Goal: Transaction & Acquisition: Purchase product/service

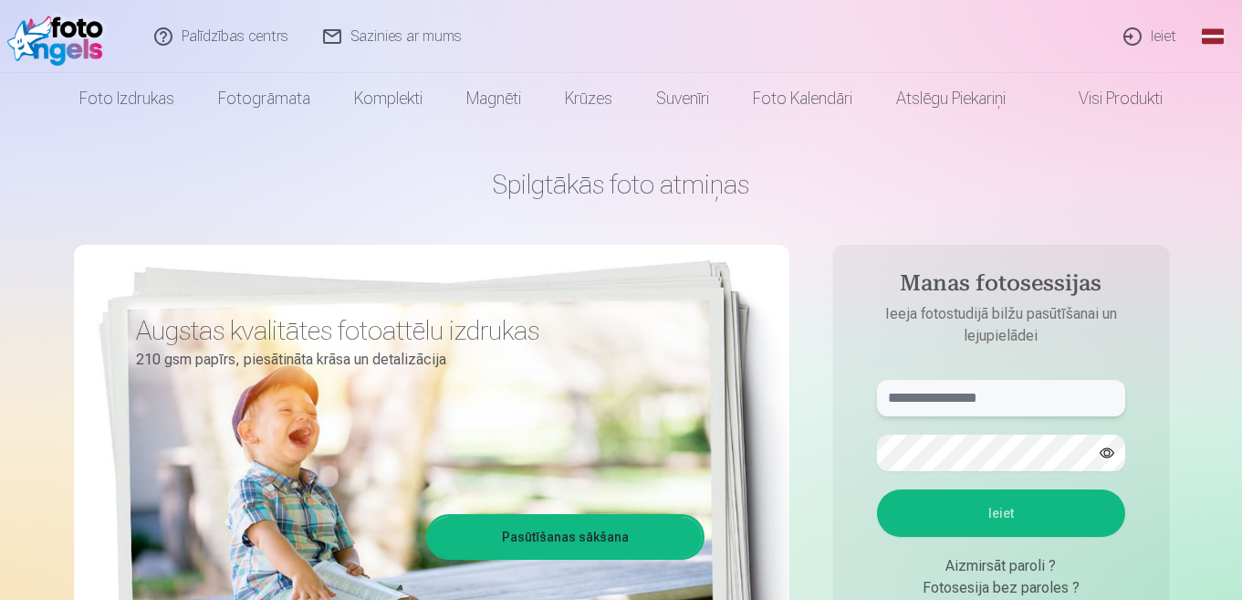
click at [948, 402] on input "text" at bounding box center [1001, 398] width 248 height 37
click at [950, 394] on input "text" at bounding box center [1001, 398] width 248 height 37
type input "**********"
drag, startPoint x: 1110, startPoint y: 448, endPoint x: 1112, endPoint y: 463, distance: 14.7
click at [1112, 461] on button "button" at bounding box center [1107, 452] width 35 height 35
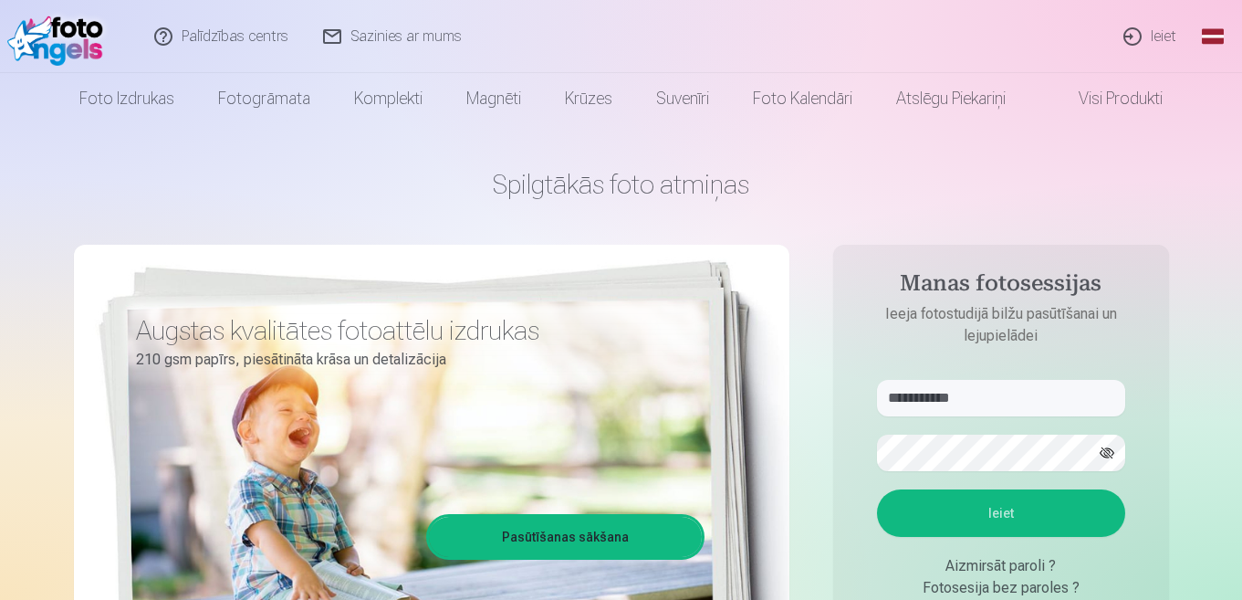
click at [1078, 517] on button "Ieiet" at bounding box center [1001, 512] width 248 height 47
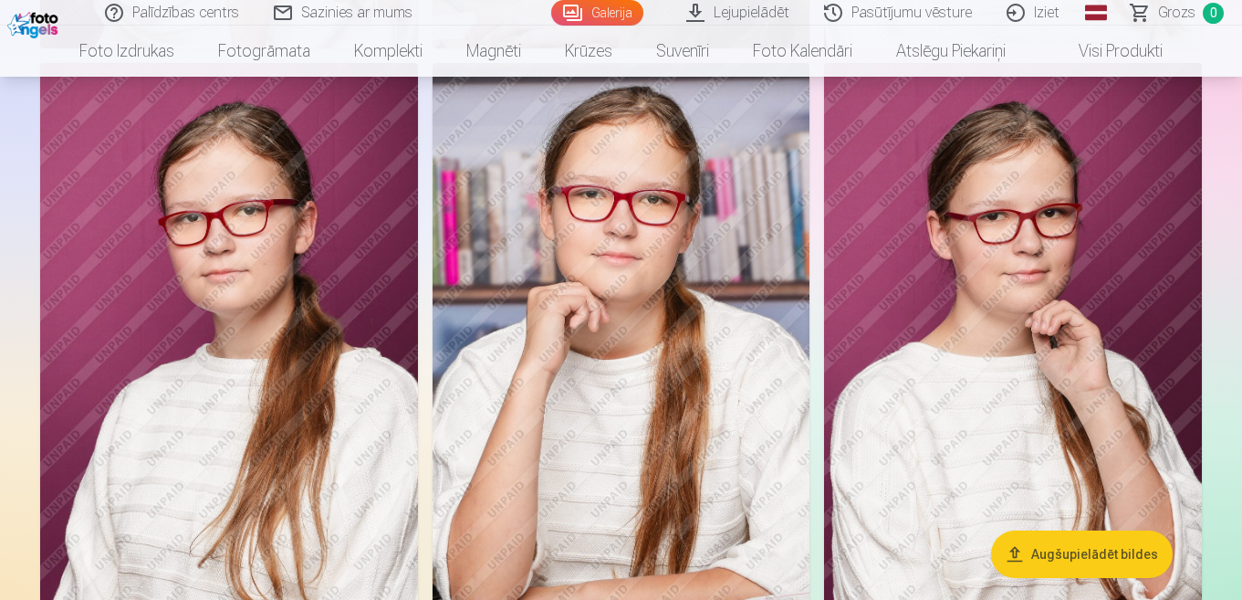
scroll to position [5192, 0]
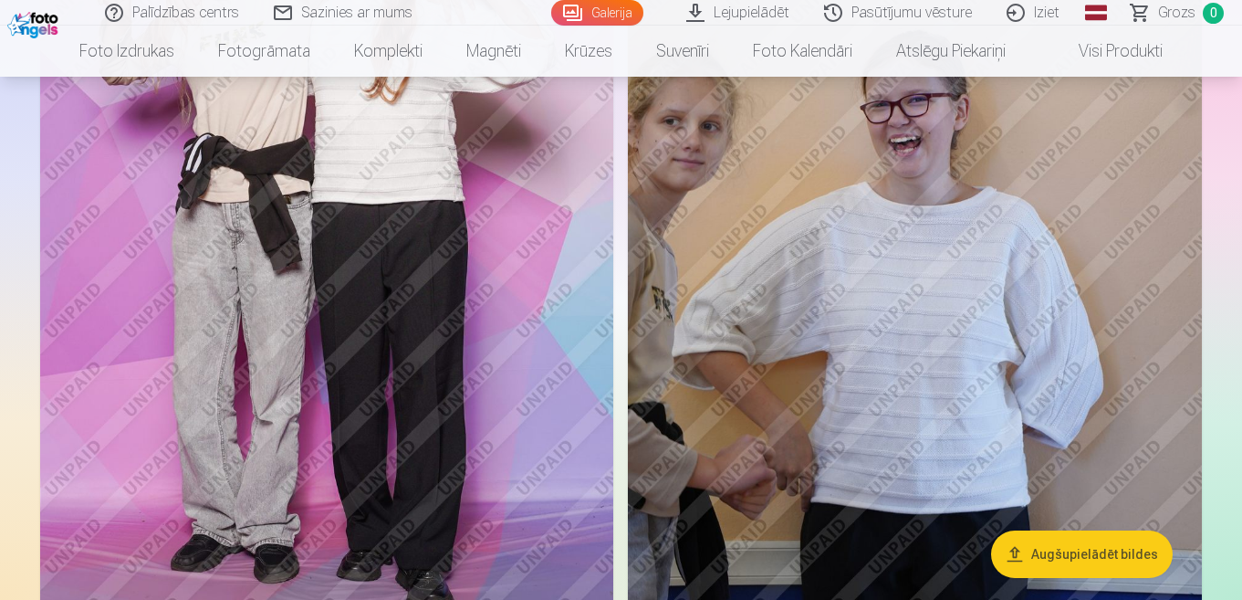
click at [944, 220] on img at bounding box center [915, 235] width 574 height 860
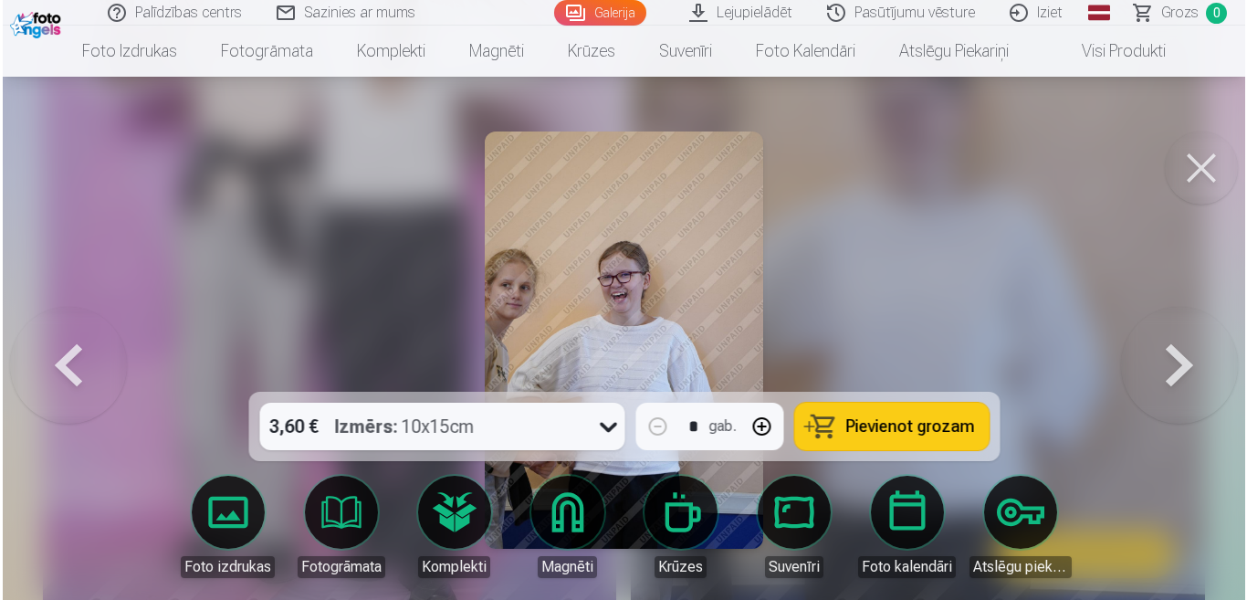
scroll to position [5210, 0]
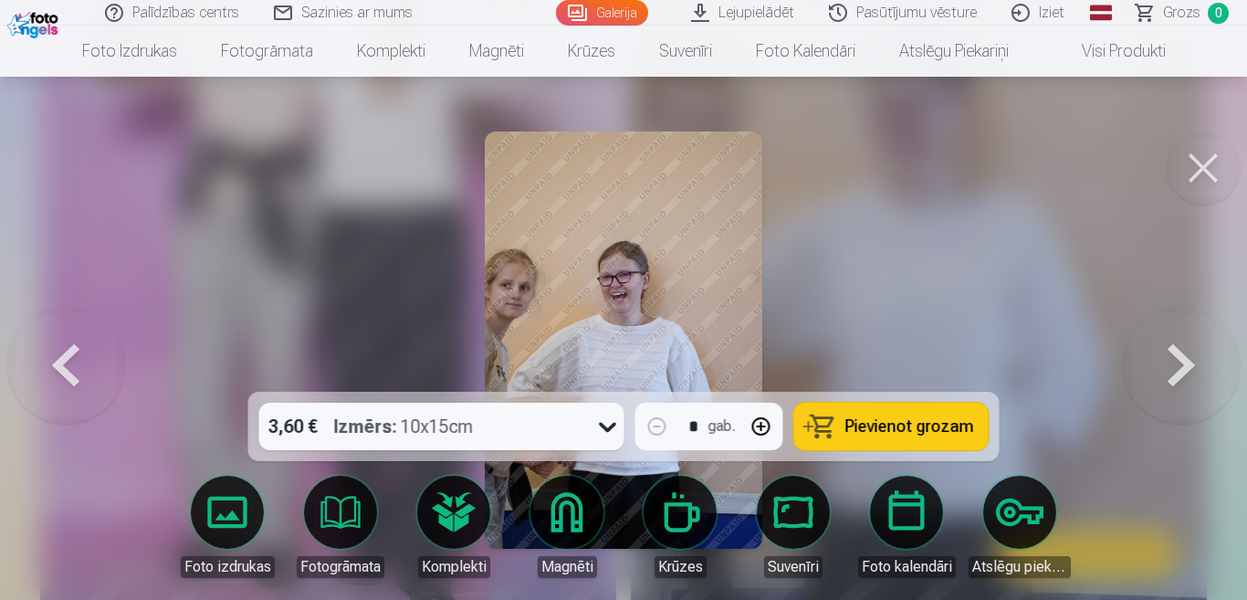
click at [1172, 366] on button at bounding box center [1181, 340] width 117 height 67
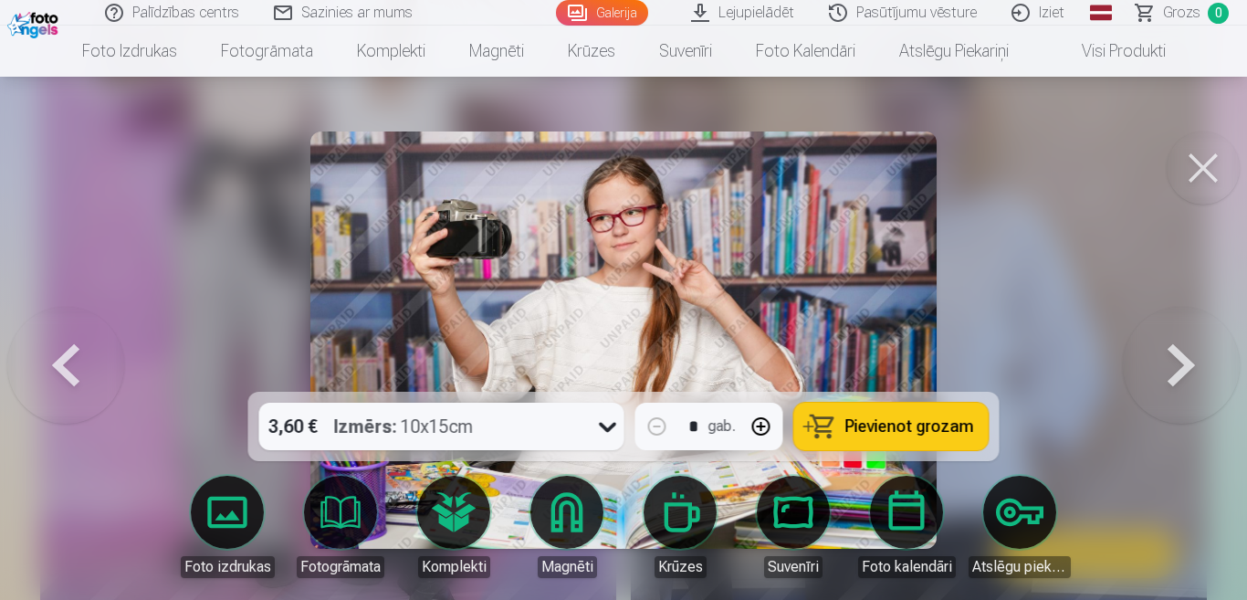
click at [1172, 366] on button at bounding box center [1181, 340] width 117 height 67
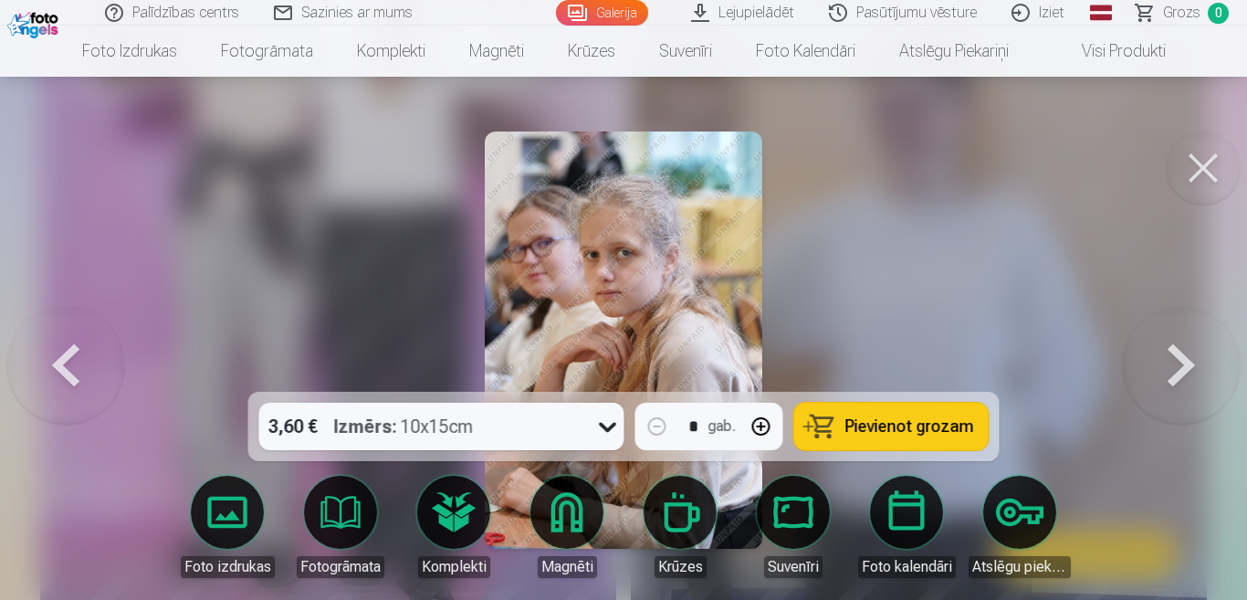
click at [1172, 366] on button at bounding box center [1181, 340] width 117 height 67
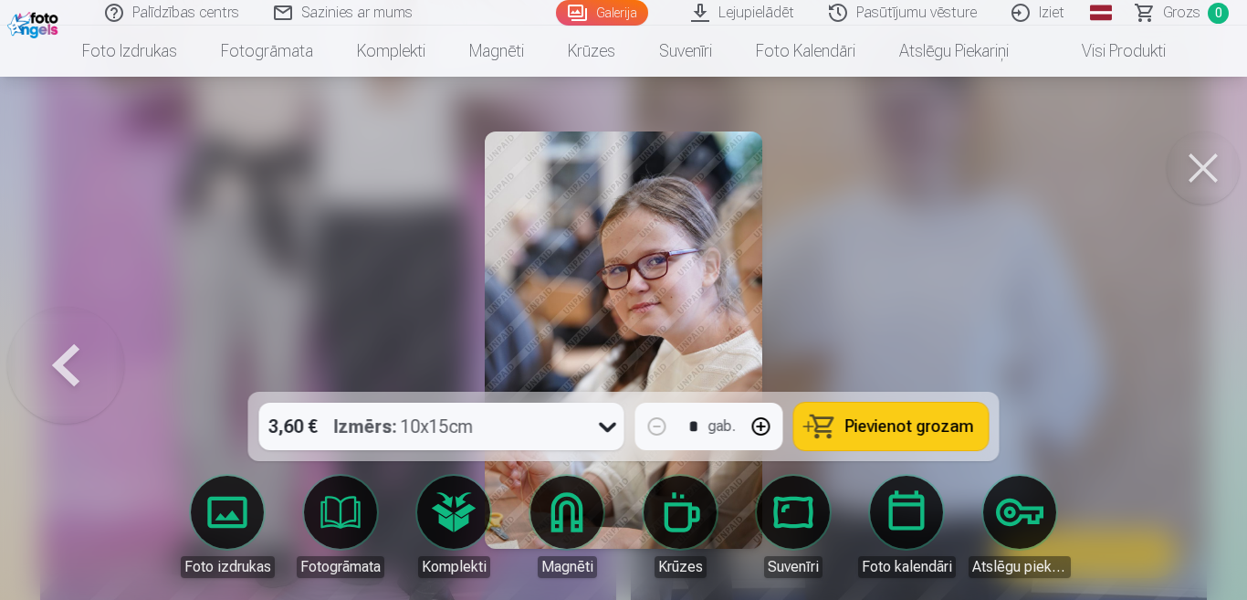
click at [1172, 366] on div at bounding box center [623, 300] width 1247 height 600
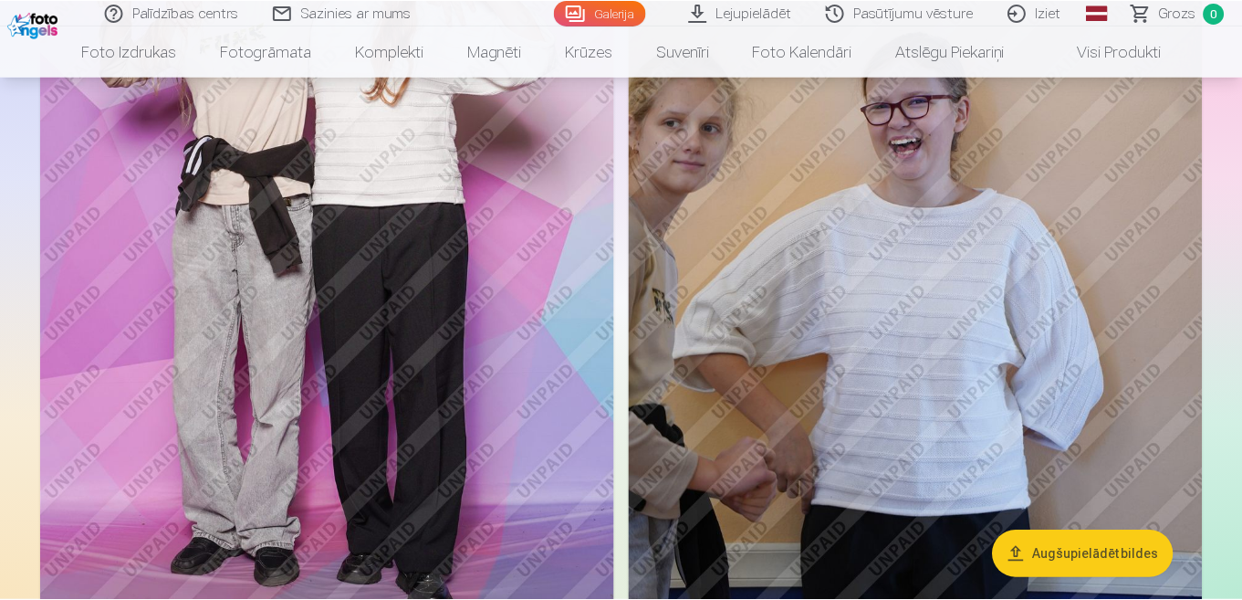
scroll to position [5192, 0]
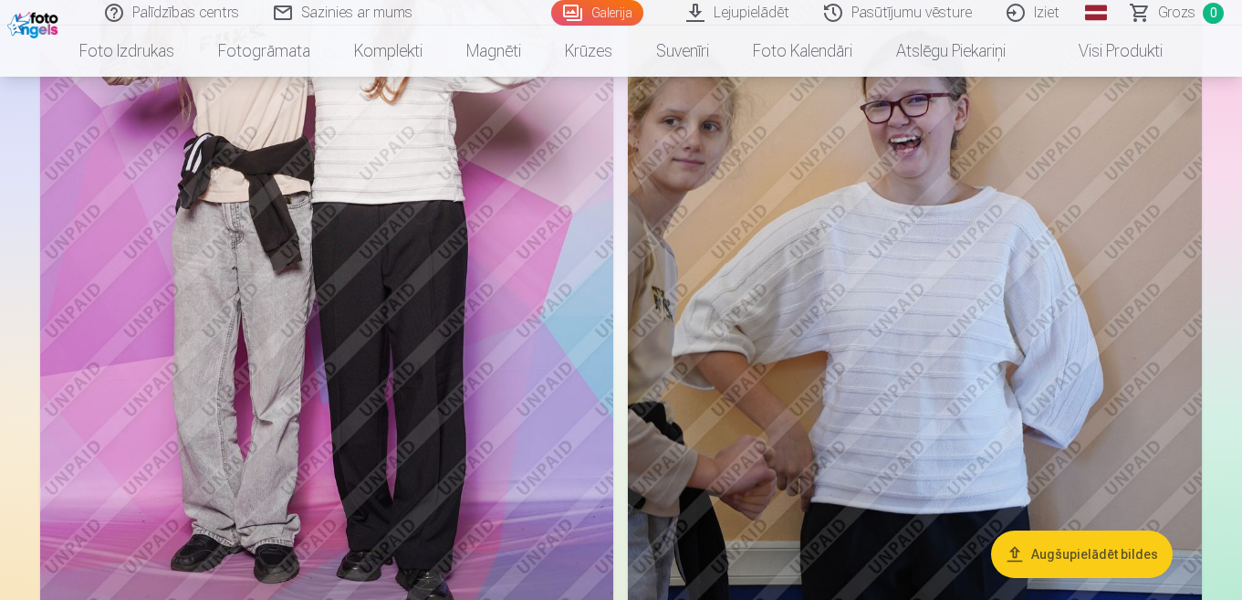
click at [1172, 366] on img at bounding box center [915, 235] width 574 height 860
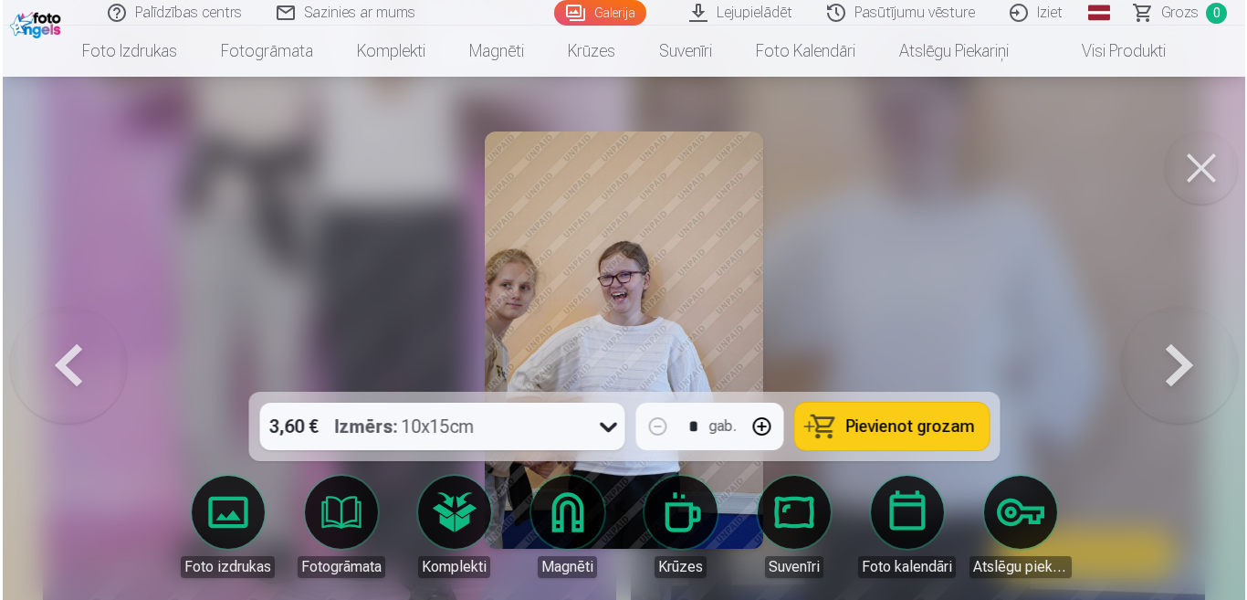
scroll to position [5210, 0]
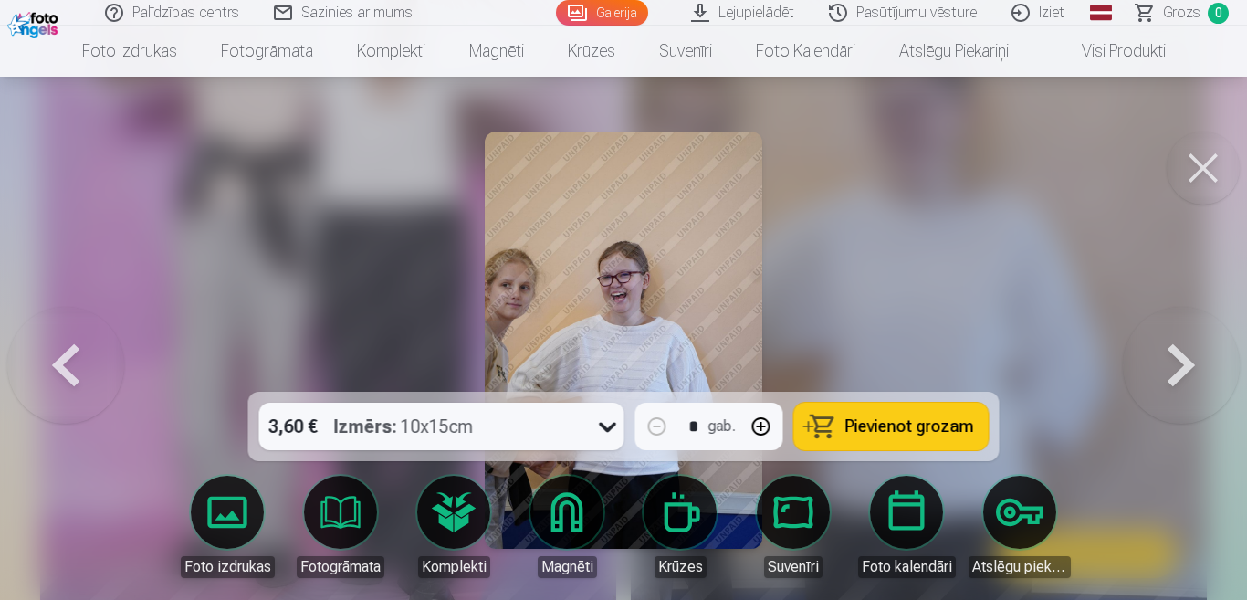
click at [1172, 366] on button at bounding box center [1181, 340] width 117 height 67
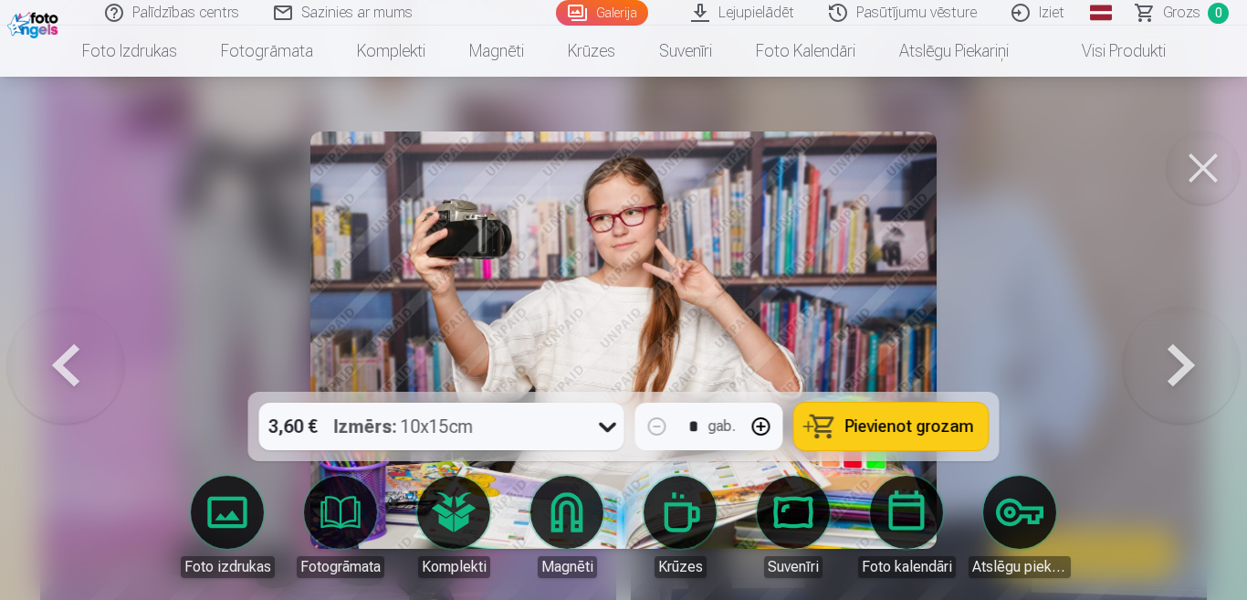
click at [1172, 366] on button at bounding box center [1181, 340] width 117 height 67
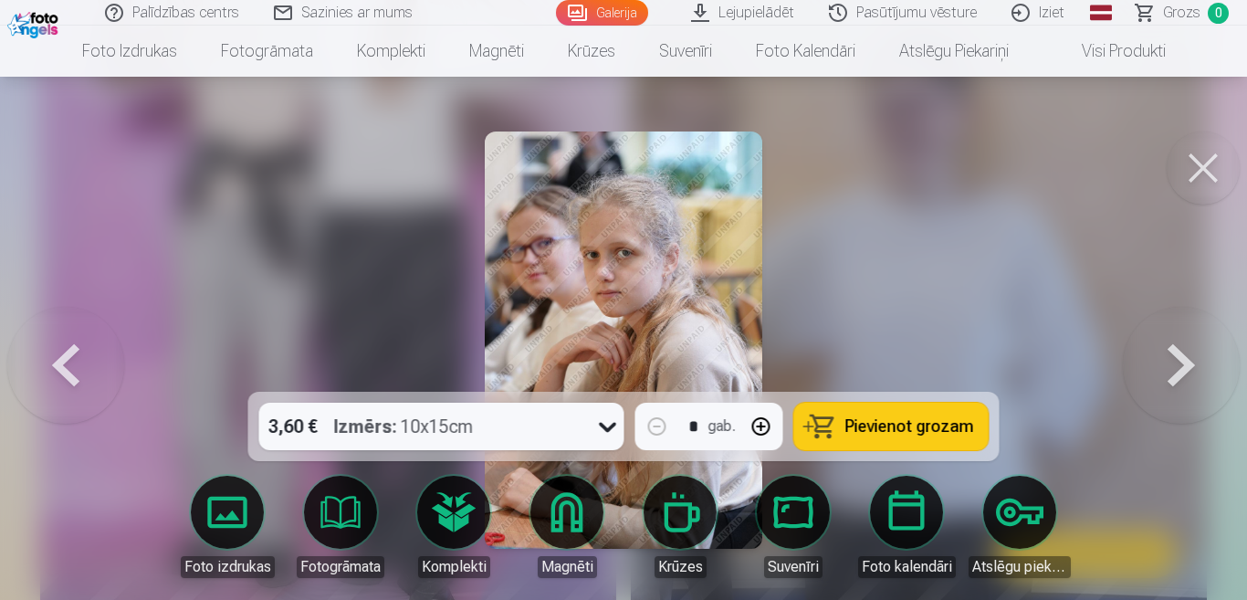
click at [1171, 366] on button at bounding box center [1181, 340] width 117 height 67
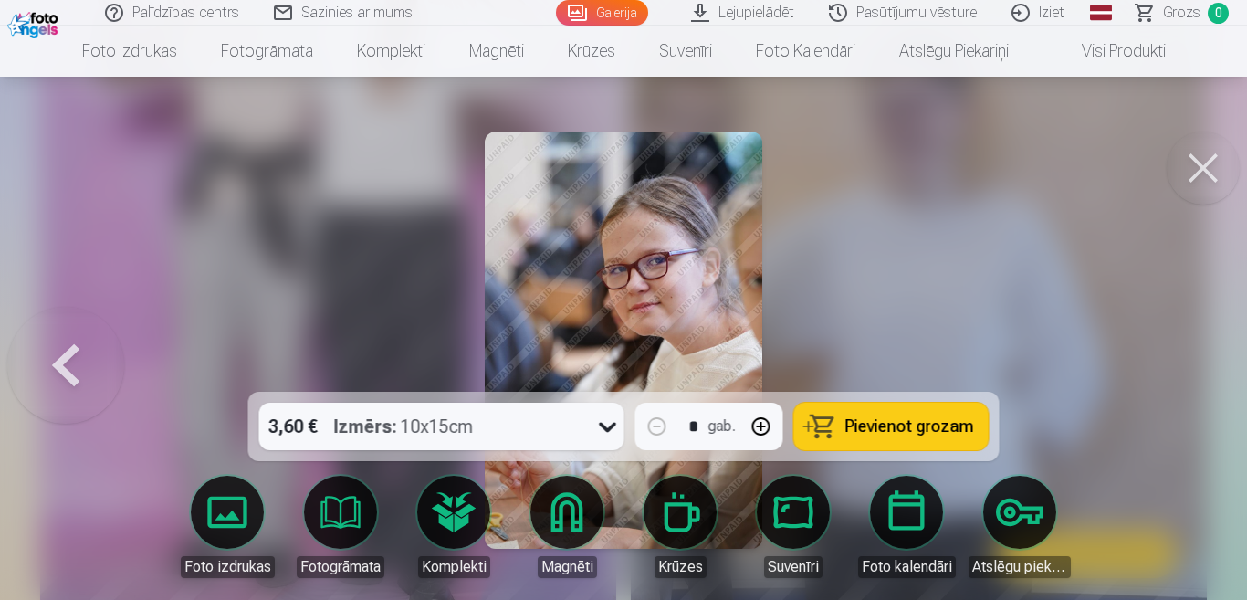
click at [1171, 366] on div at bounding box center [623, 300] width 1247 height 600
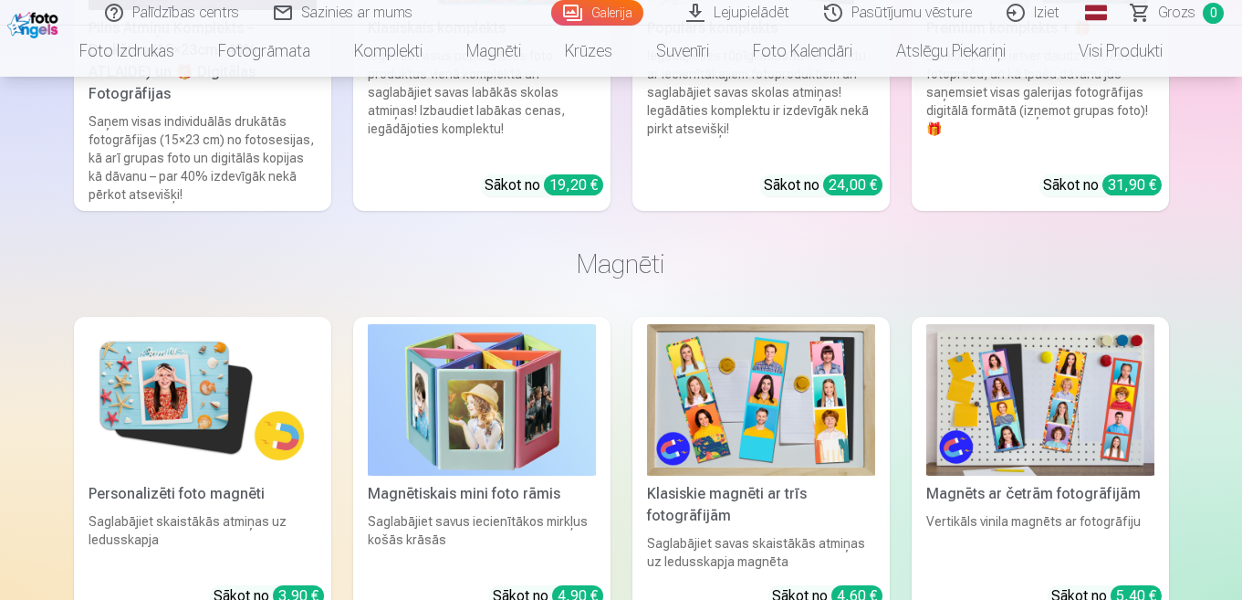
scroll to position [7348, 0]
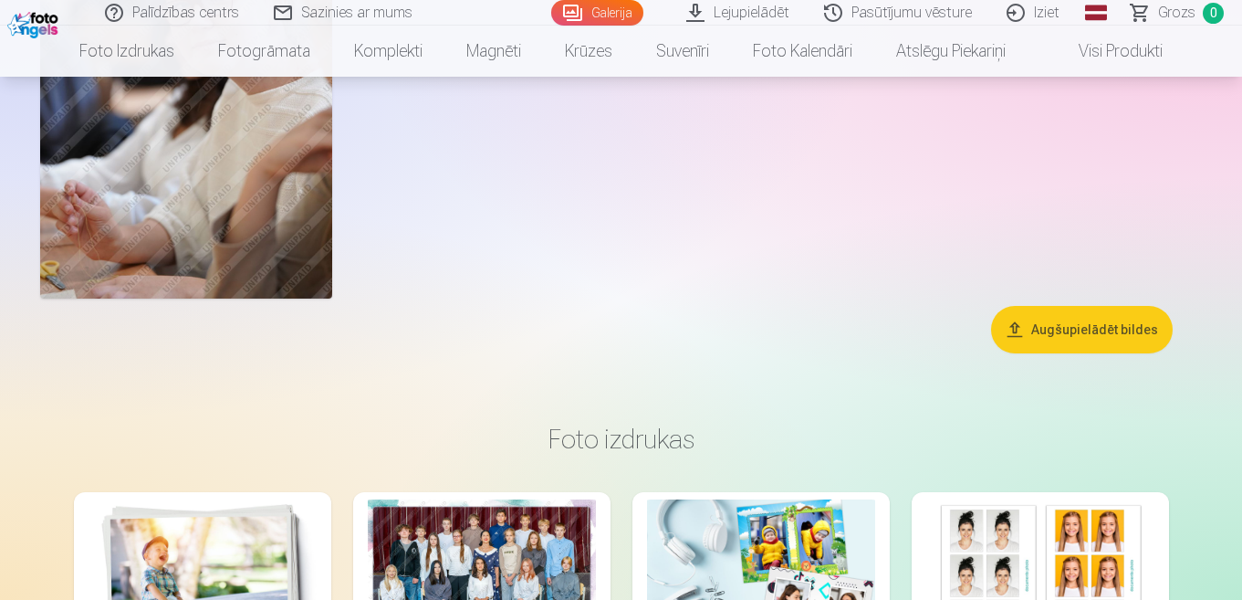
scroll to position [6829, 0]
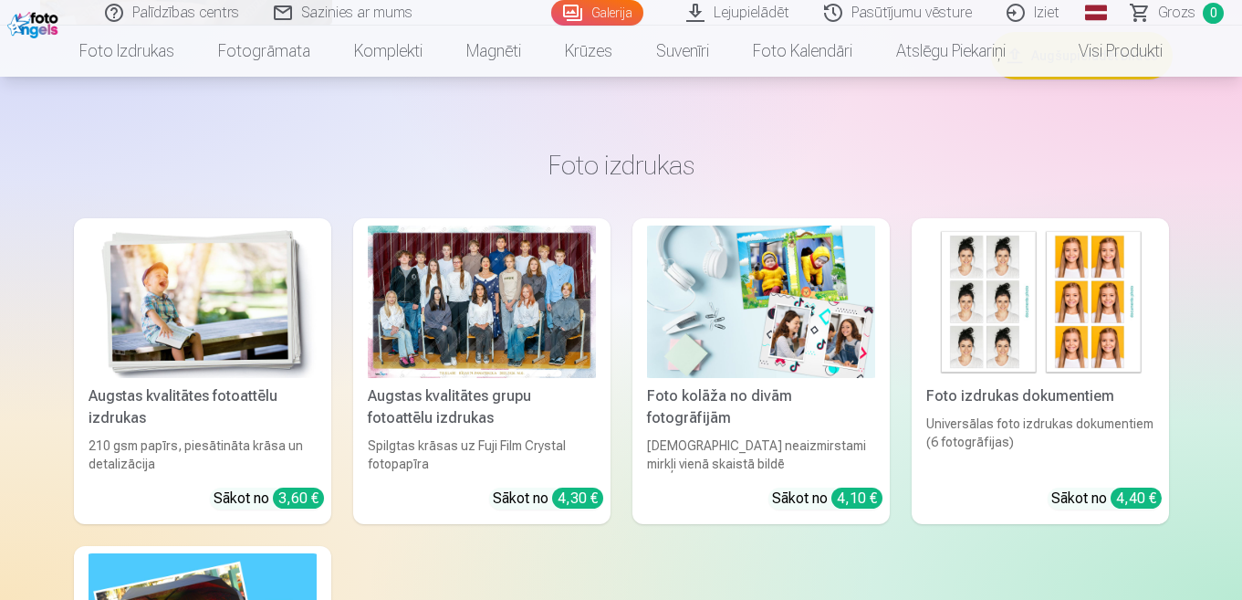
click at [493, 286] on div at bounding box center [482, 301] width 228 height 152
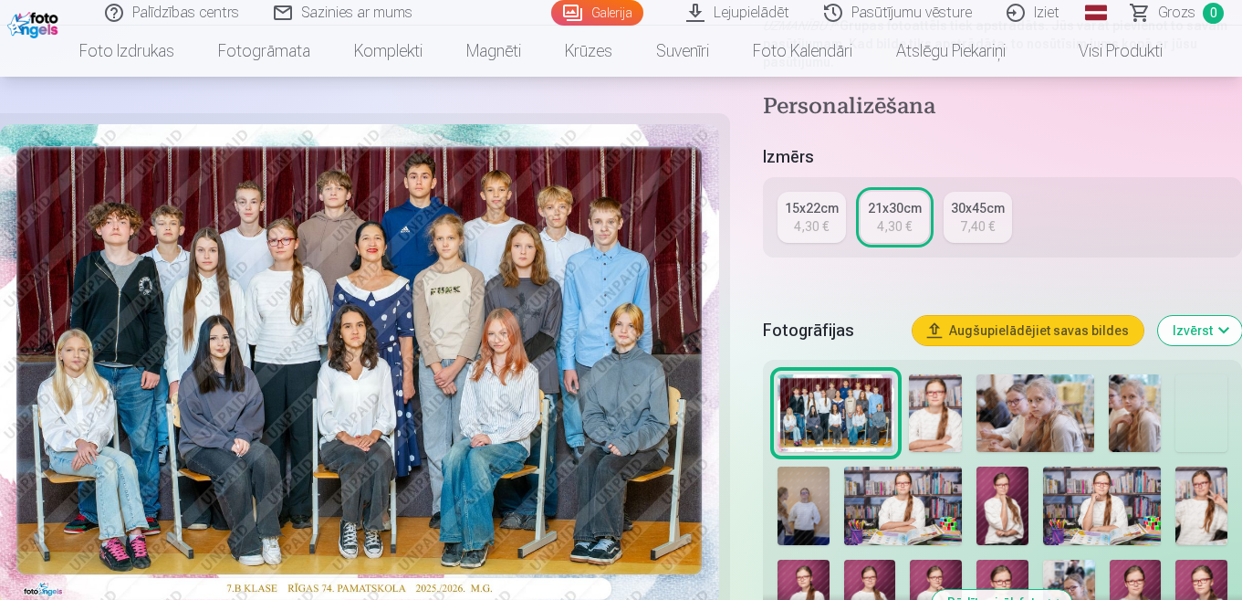
scroll to position [639, 0]
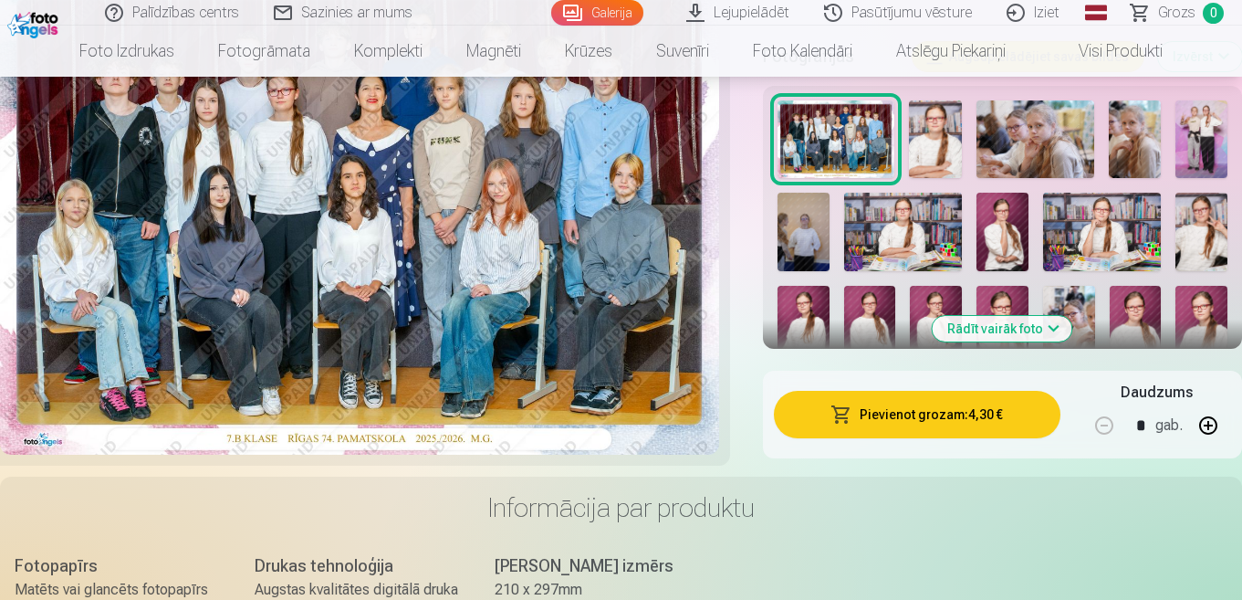
click at [1196, 231] on img at bounding box center [1201, 232] width 52 height 78
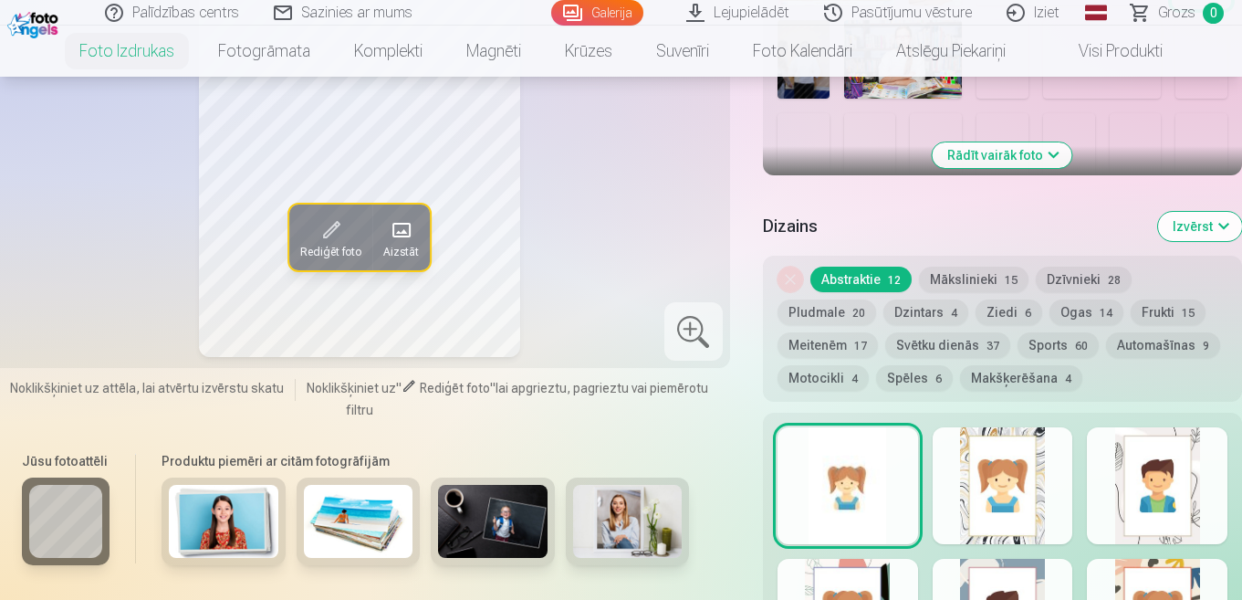
scroll to position [639, 0]
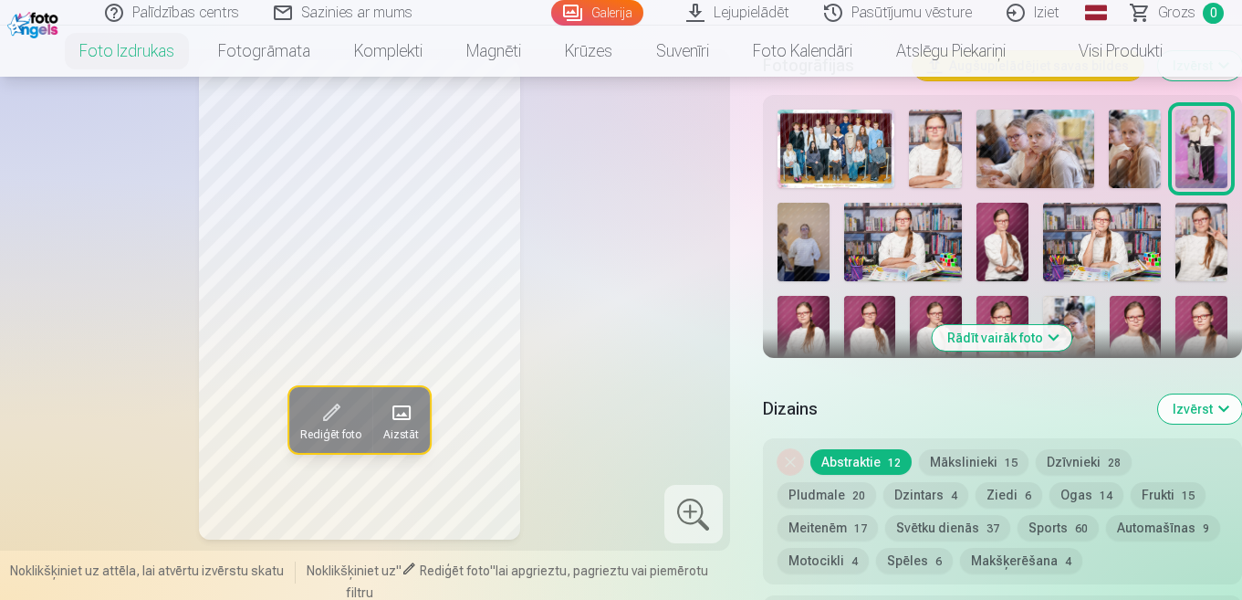
click at [1206, 257] on img at bounding box center [1201, 242] width 52 height 78
click at [1209, 327] on img at bounding box center [1201, 335] width 52 height 78
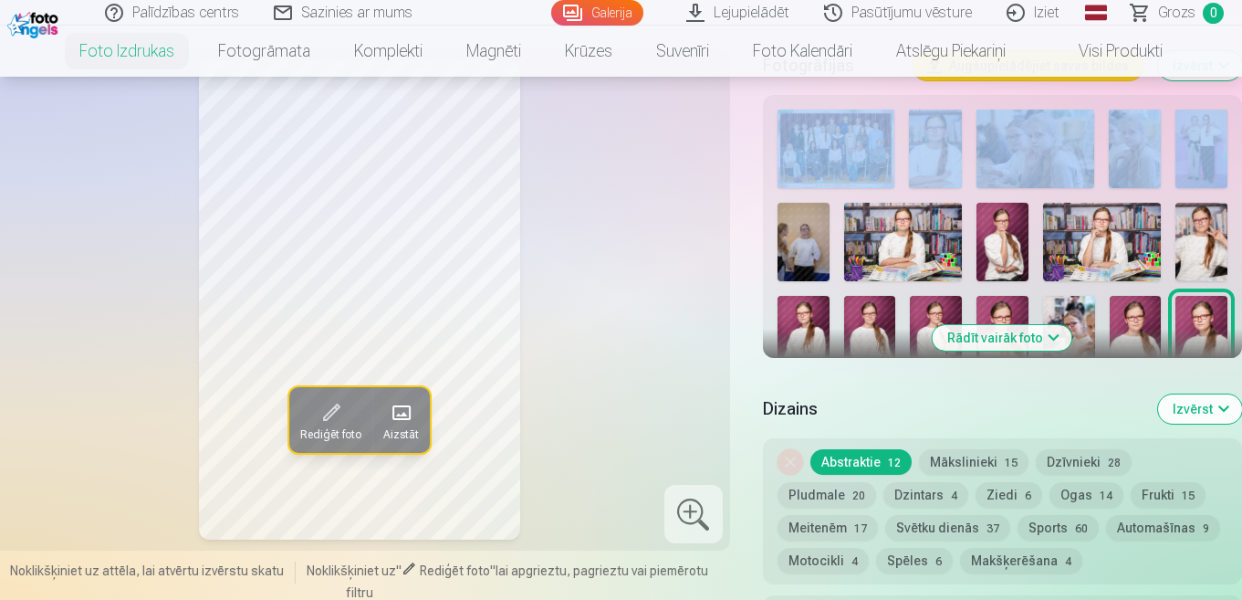
drag, startPoint x: 1241, startPoint y: 81, endPoint x: 1245, endPoint y: 125, distance: 44.0
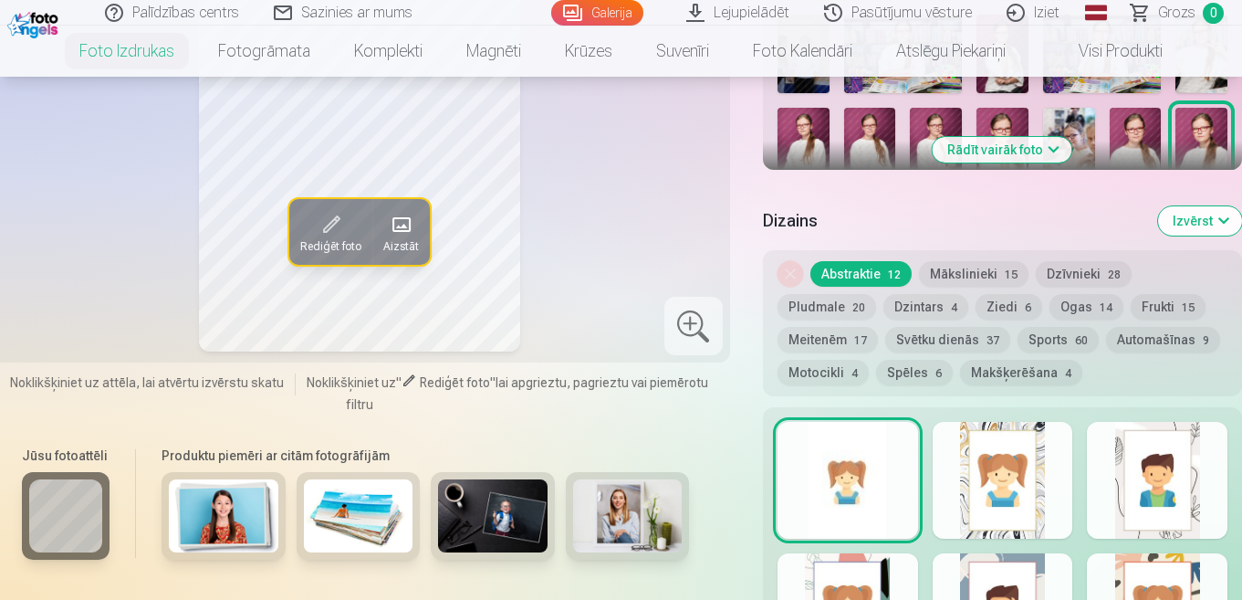
scroll to position [553, 0]
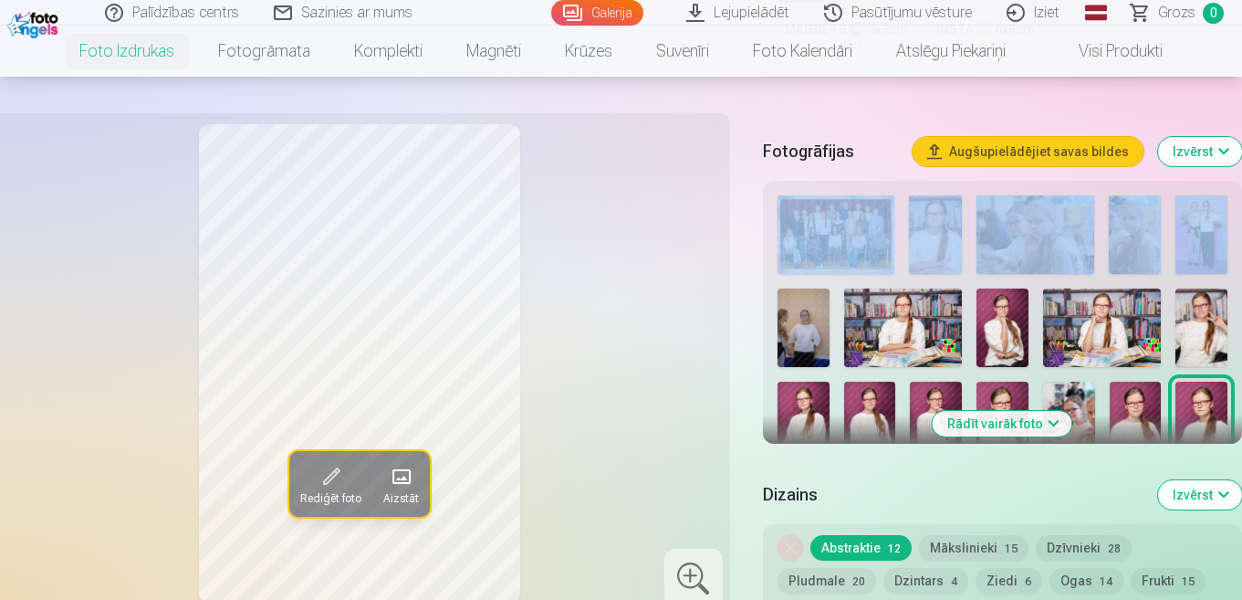
click at [1039, 243] on img at bounding box center [1036, 234] width 118 height 78
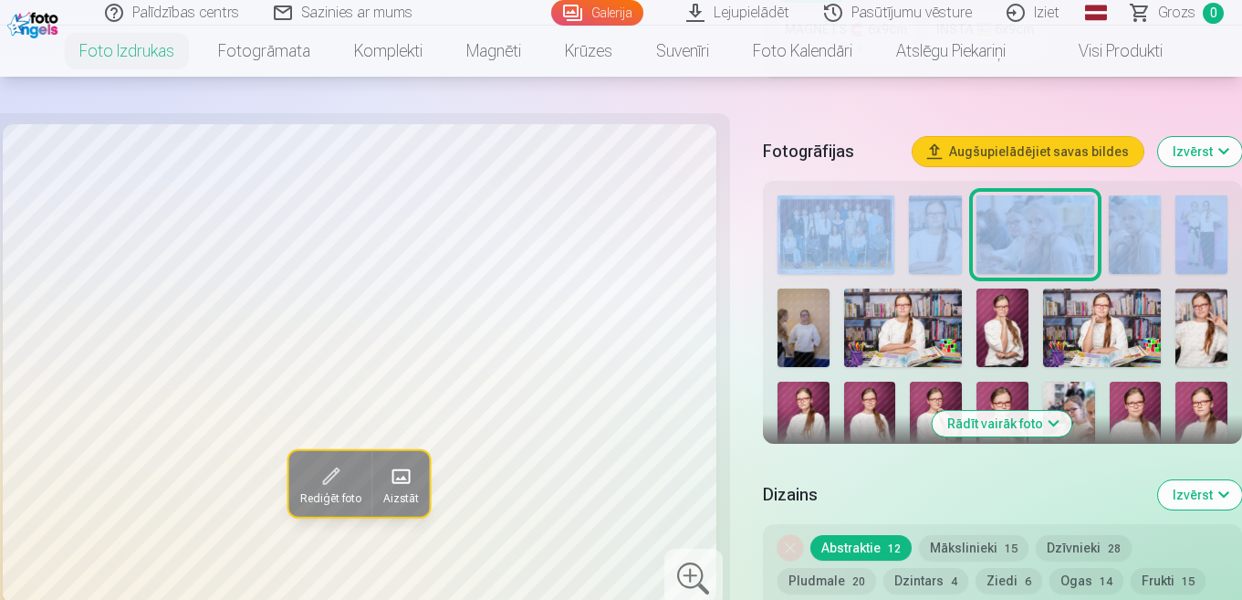
click at [719, 226] on div "Rediģēt foto Aizstāt" at bounding box center [359, 363] width 719 height 479
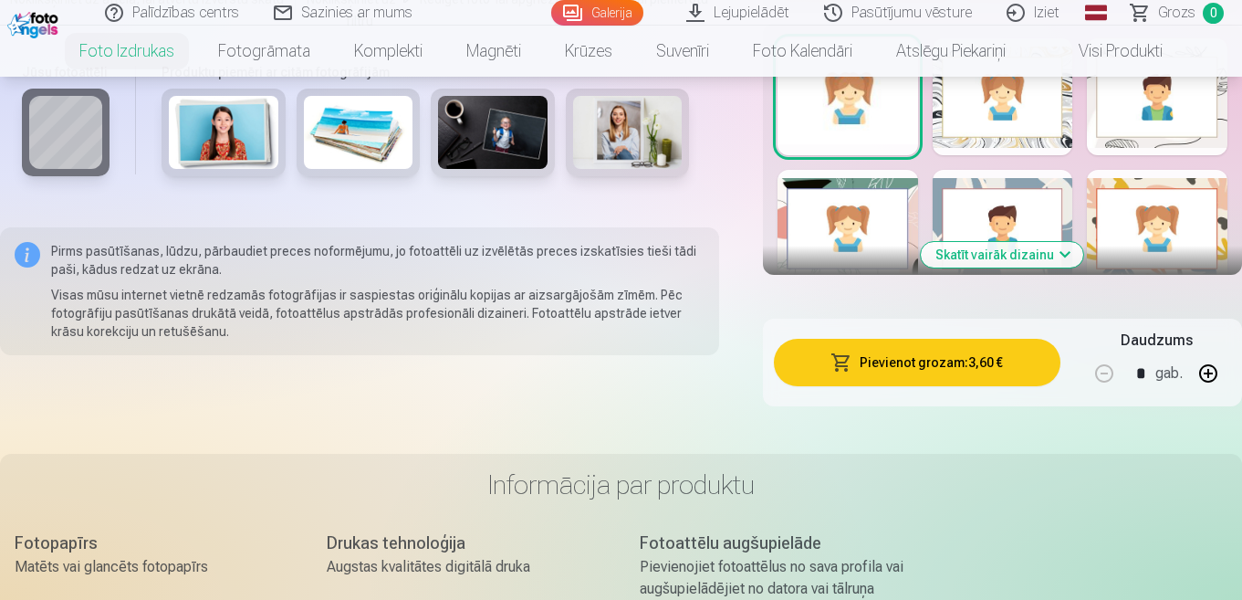
scroll to position [480, 0]
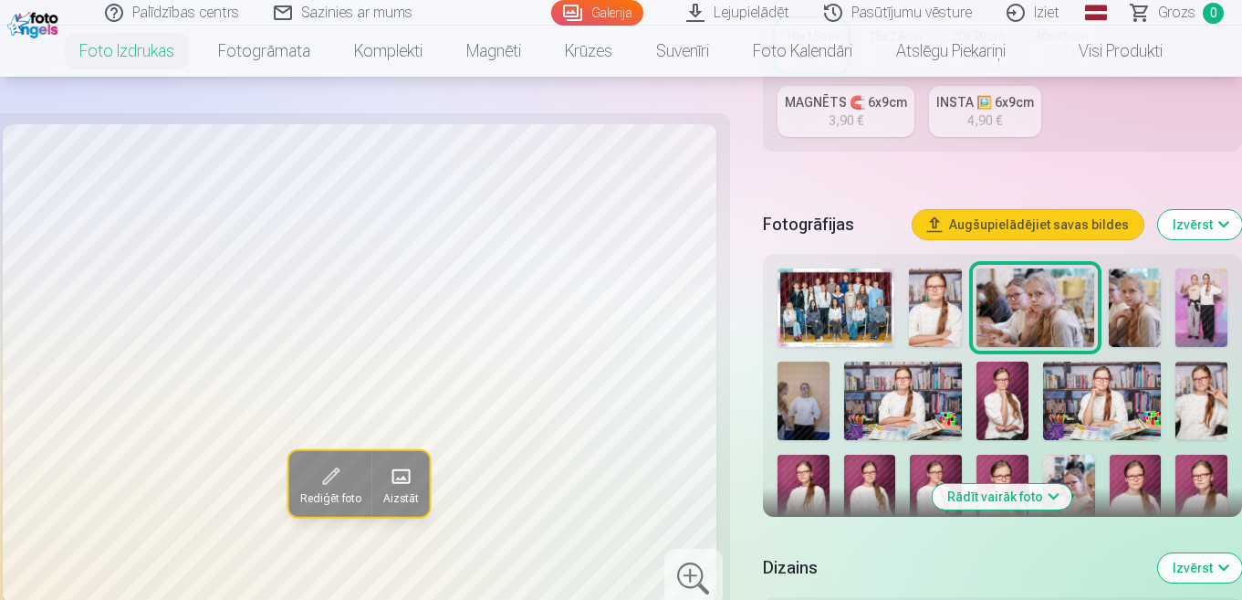
click at [863, 304] on img at bounding box center [837, 307] width 118 height 78
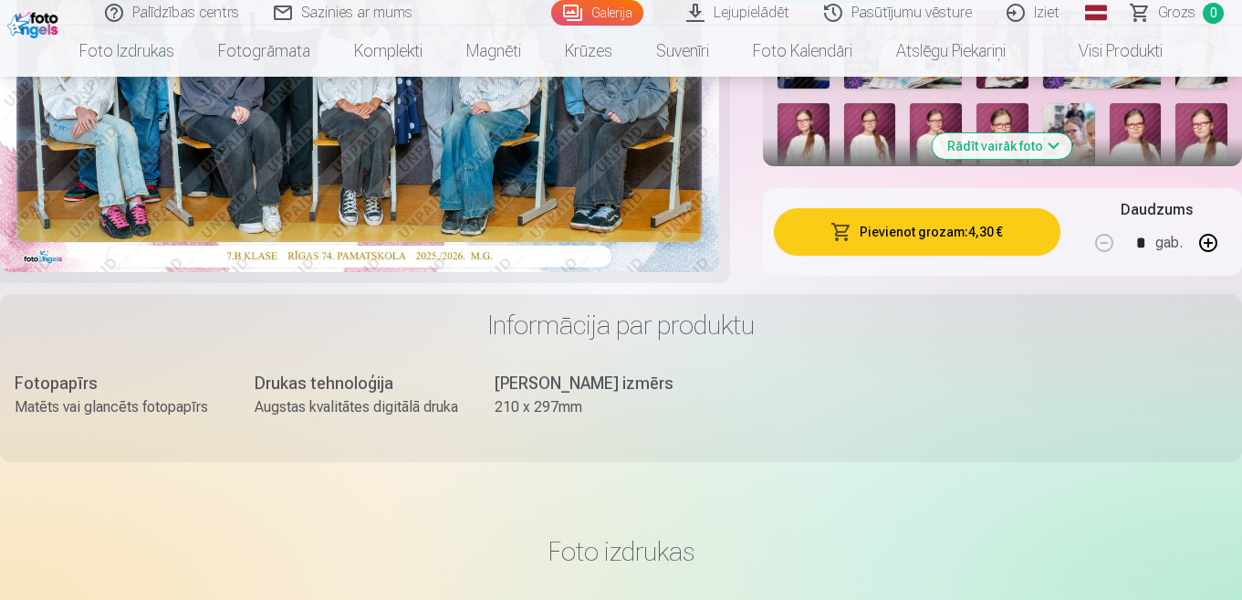
scroll to position [456, 0]
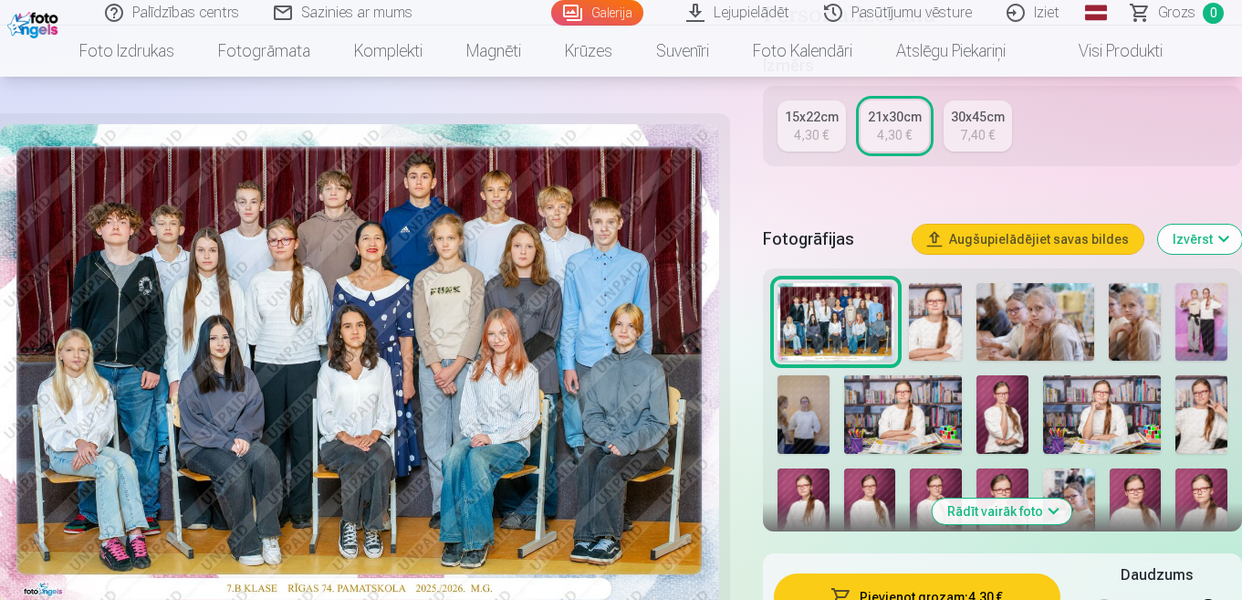
click at [935, 306] on img at bounding box center [935, 322] width 52 height 78
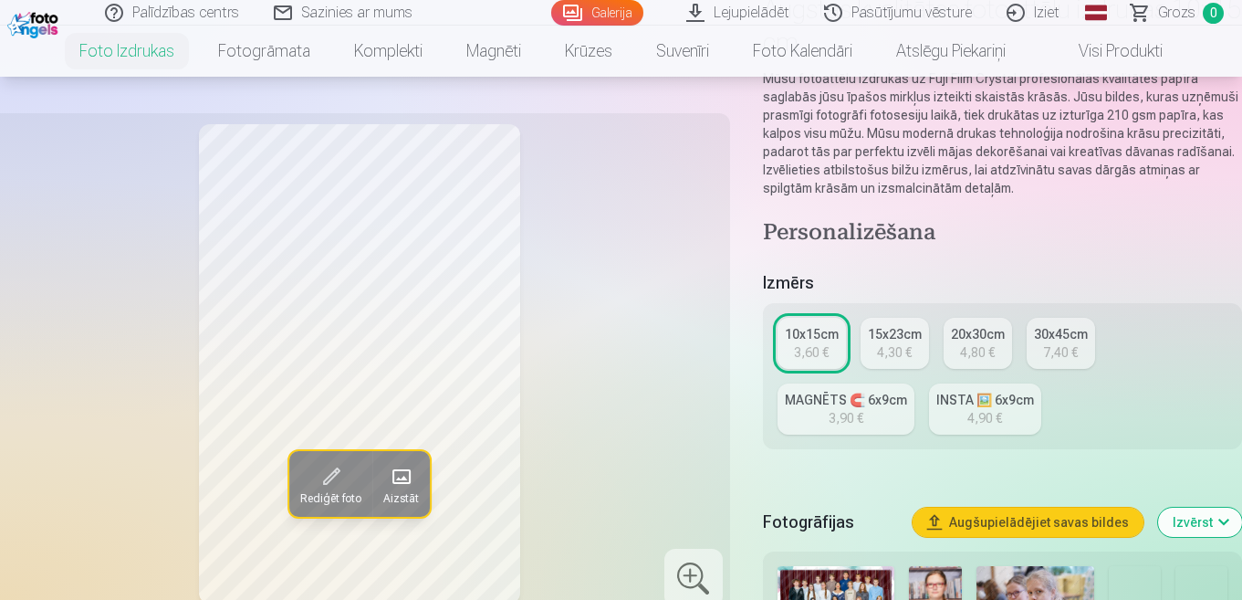
scroll to position [456, 0]
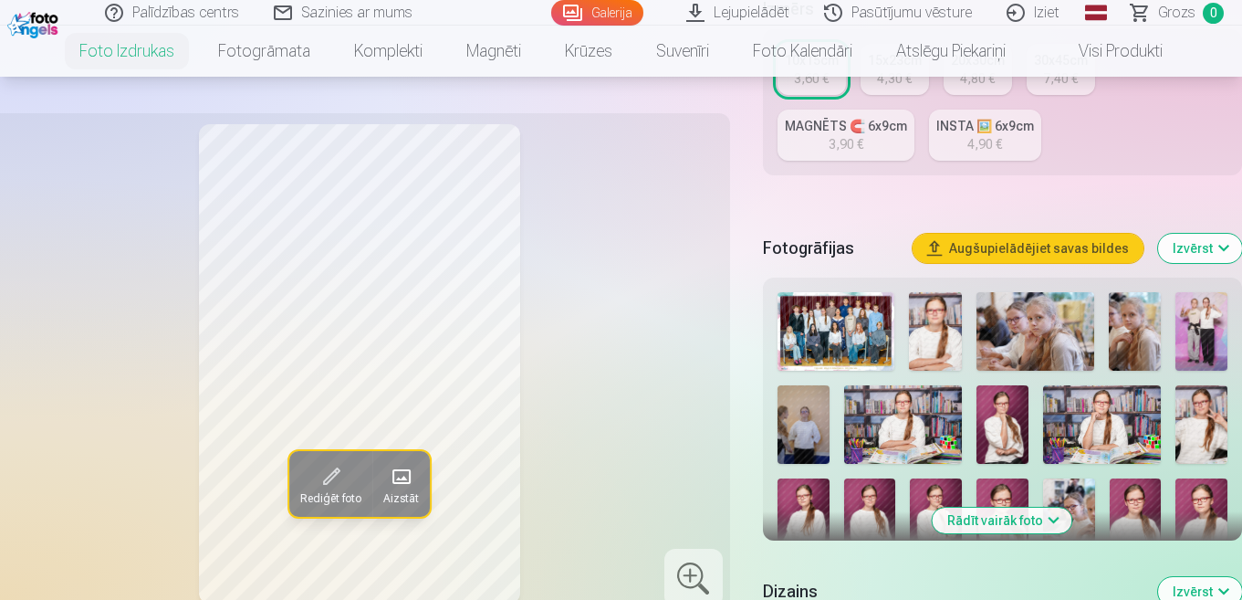
click at [927, 315] on img at bounding box center [935, 331] width 52 height 78
click at [874, 319] on img at bounding box center [837, 331] width 118 height 78
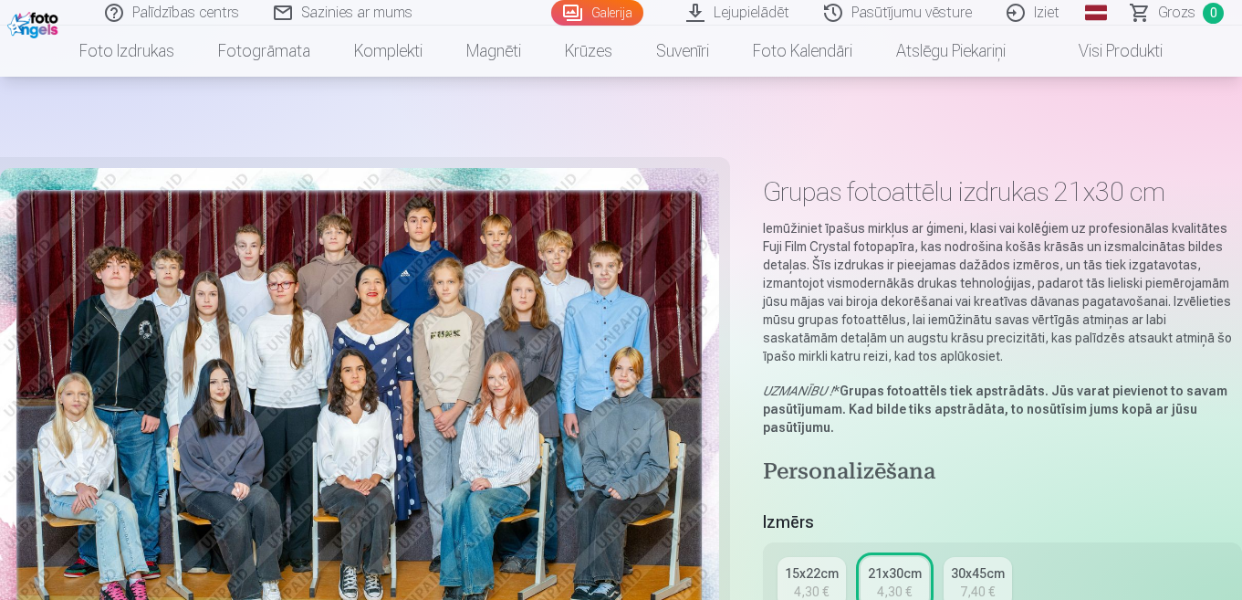
scroll to position [456, 0]
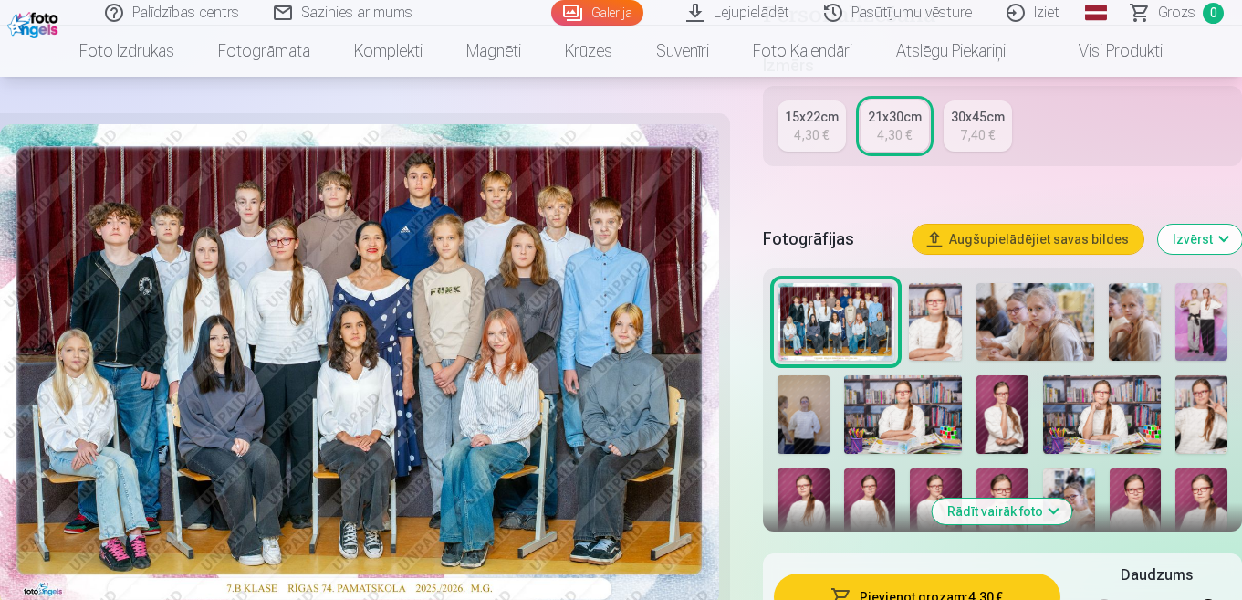
click at [944, 313] on img at bounding box center [935, 322] width 52 height 78
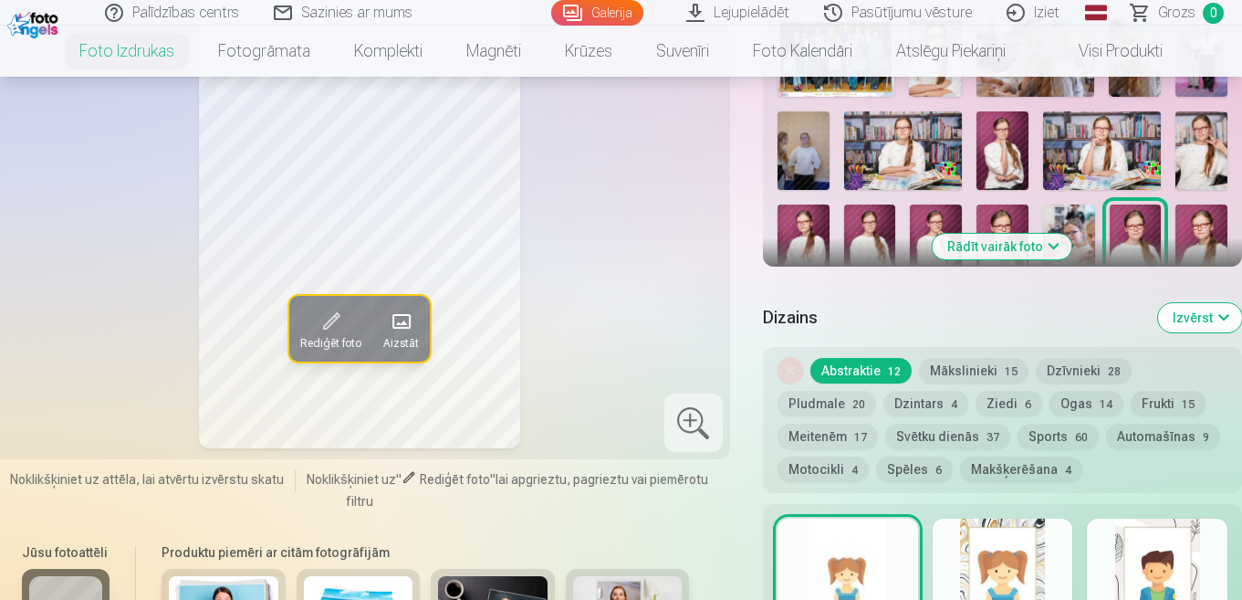
scroll to position [365, 0]
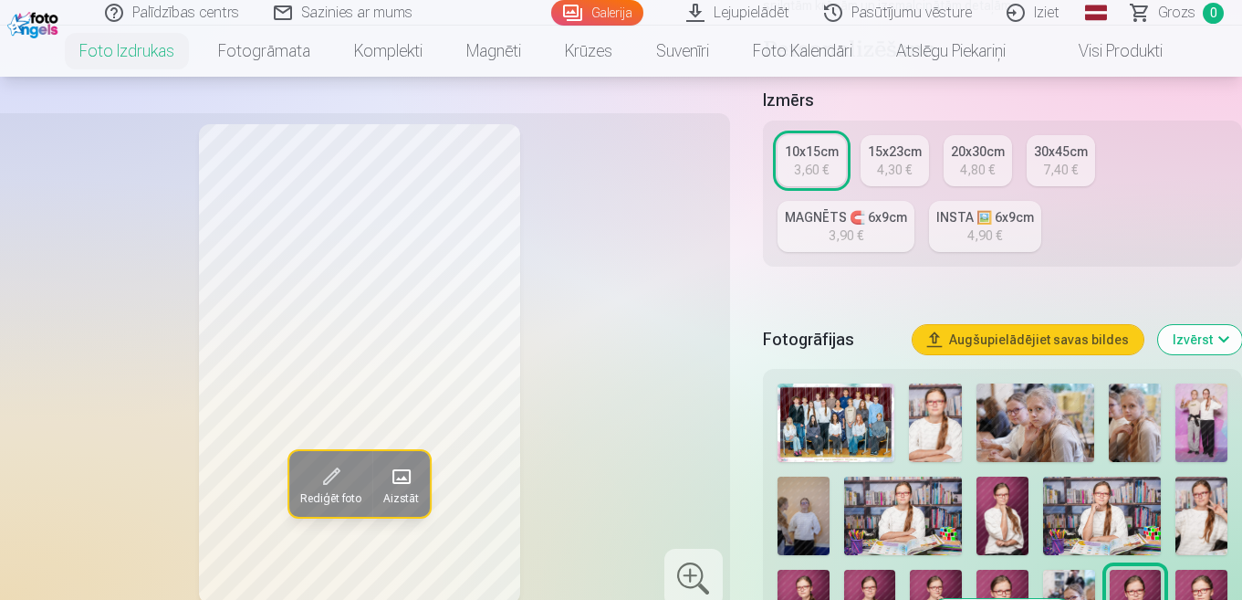
click at [926, 427] on img at bounding box center [935, 422] width 52 height 78
click at [1035, 402] on img at bounding box center [1036, 422] width 118 height 78
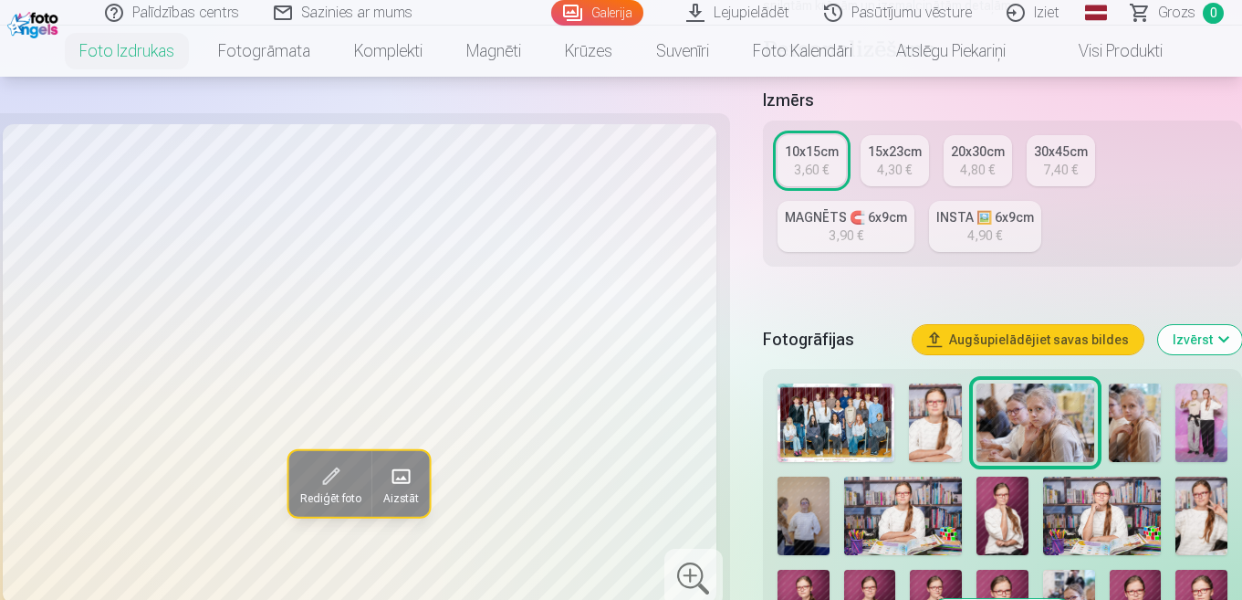
click at [1136, 423] on img at bounding box center [1135, 422] width 52 height 78
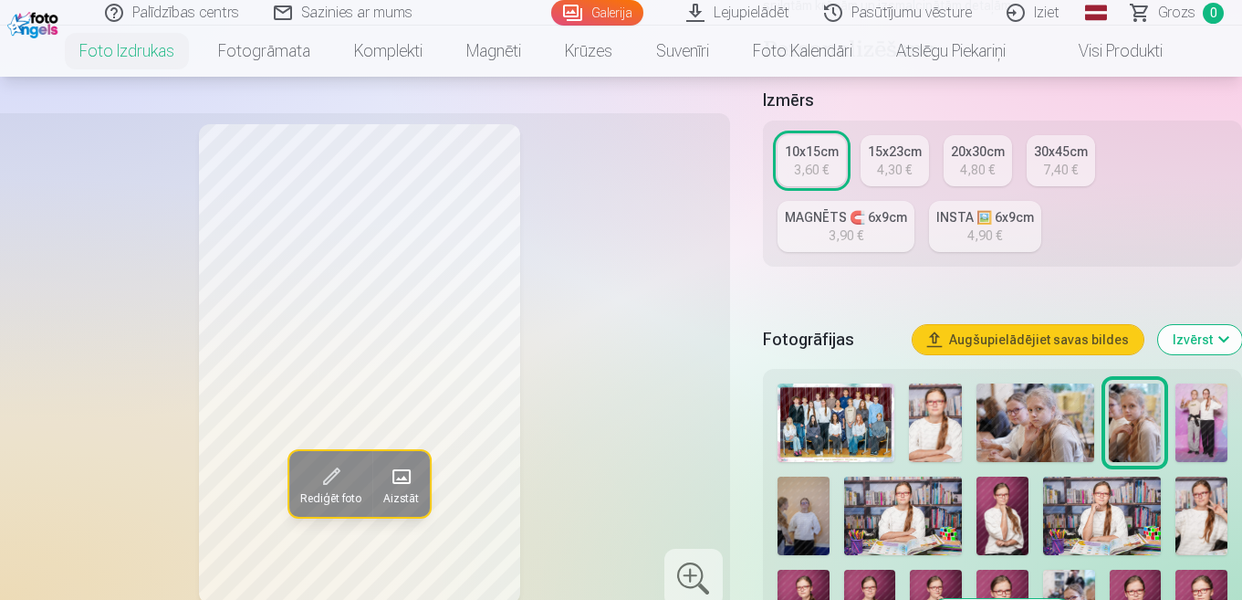
click at [1206, 419] on img at bounding box center [1201, 422] width 52 height 78
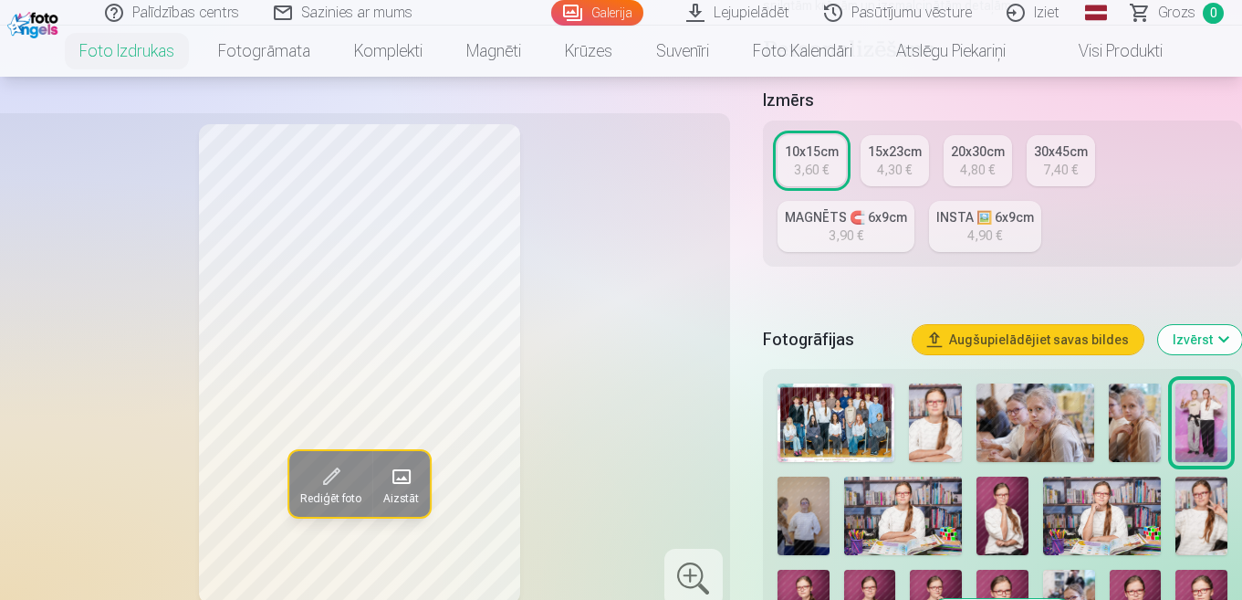
click at [812, 510] on img at bounding box center [804, 515] width 52 height 78
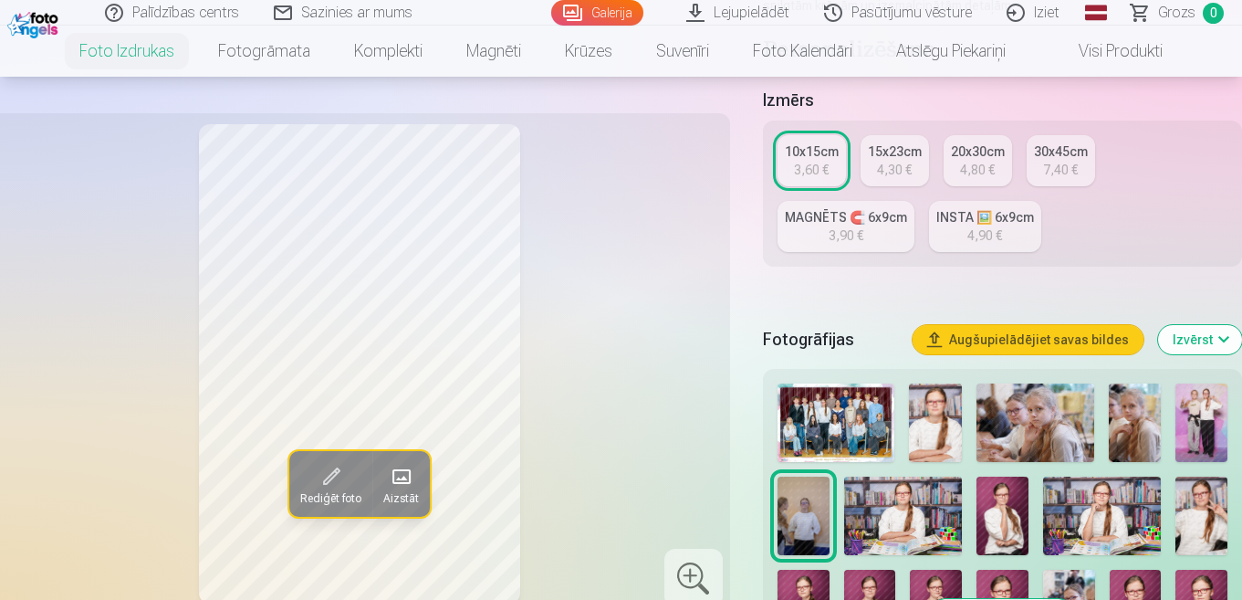
click at [946, 498] on img at bounding box center [903, 515] width 118 height 78
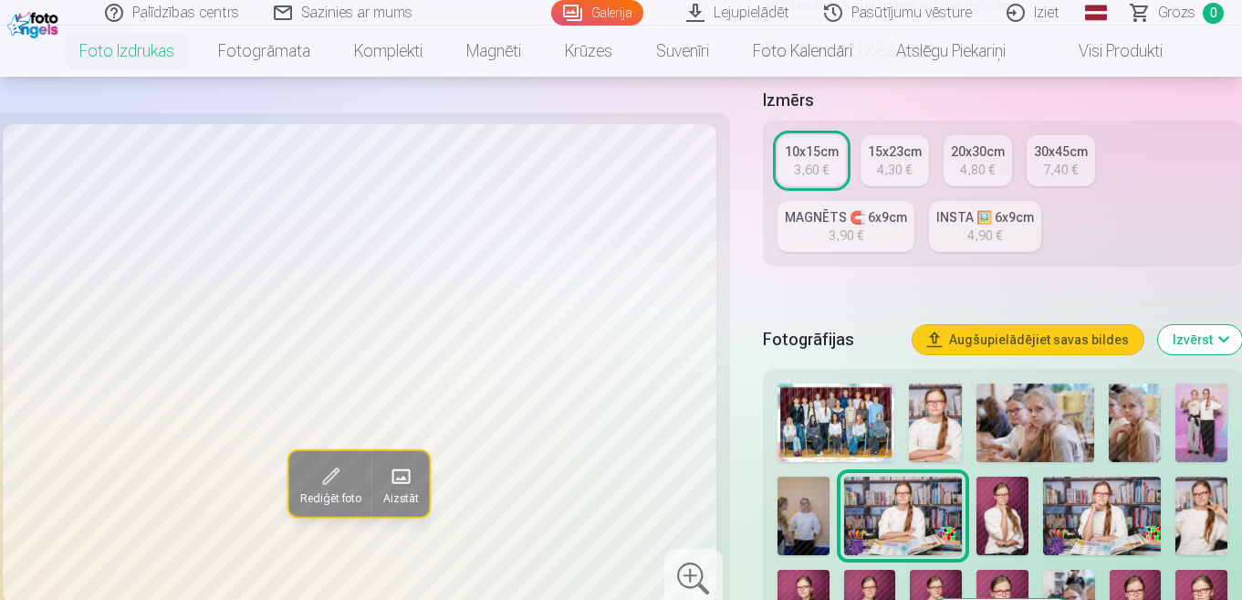
click at [1012, 497] on img at bounding box center [1003, 515] width 52 height 78
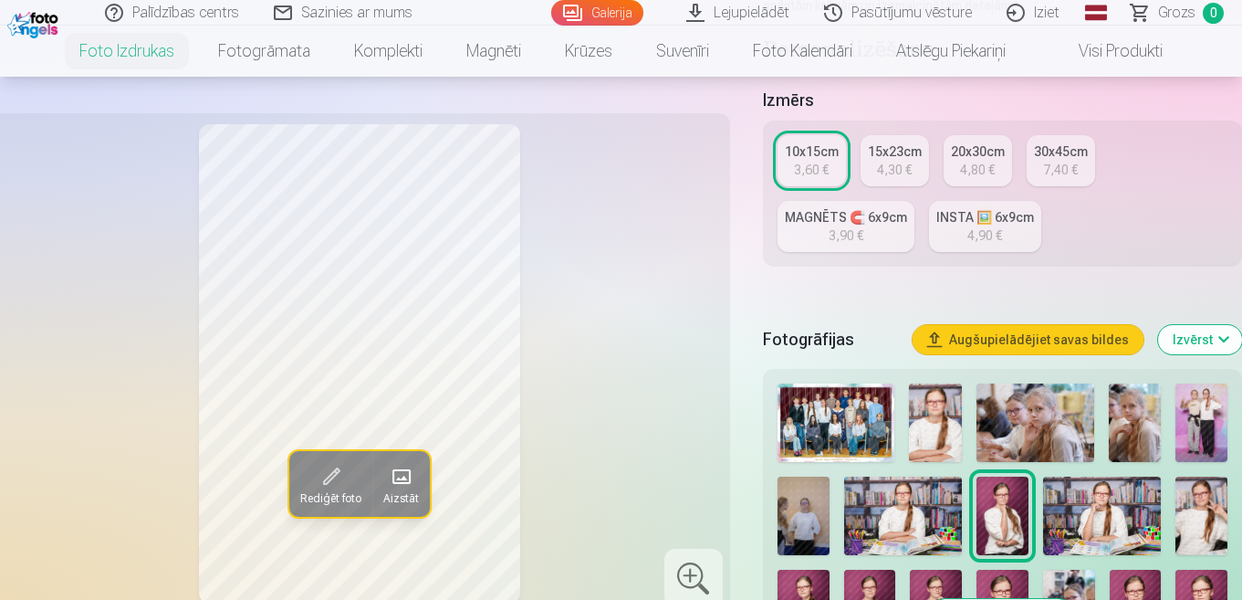
click at [1080, 498] on img at bounding box center [1102, 515] width 118 height 78
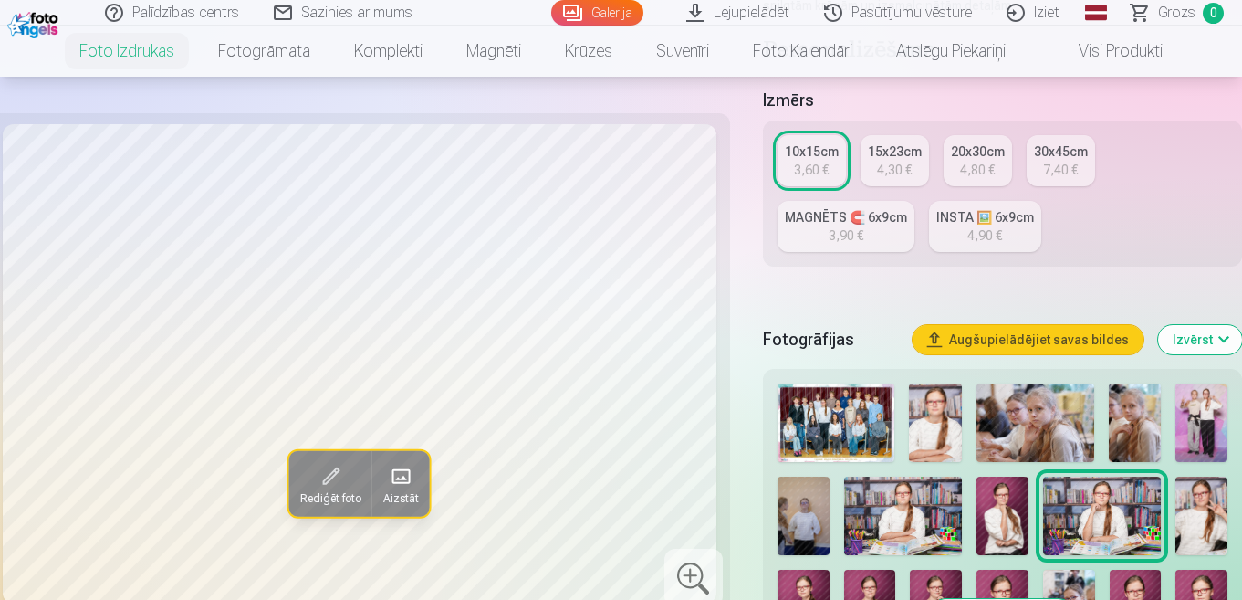
click at [1207, 504] on img at bounding box center [1201, 515] width 52 height 78
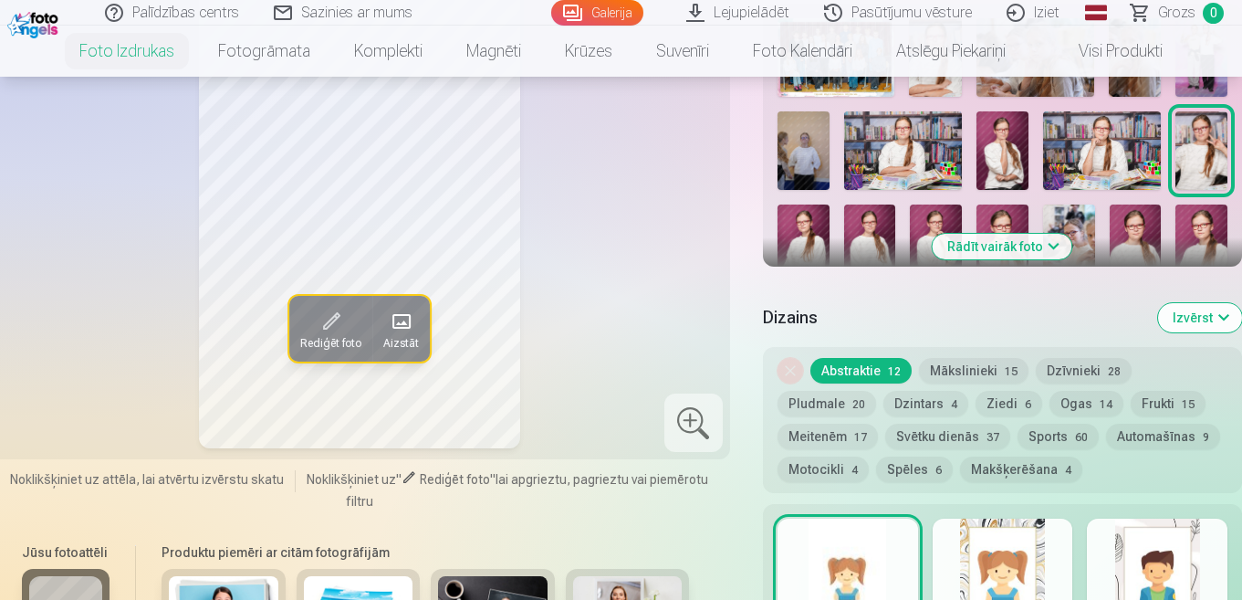
scroll to position [456, 0]
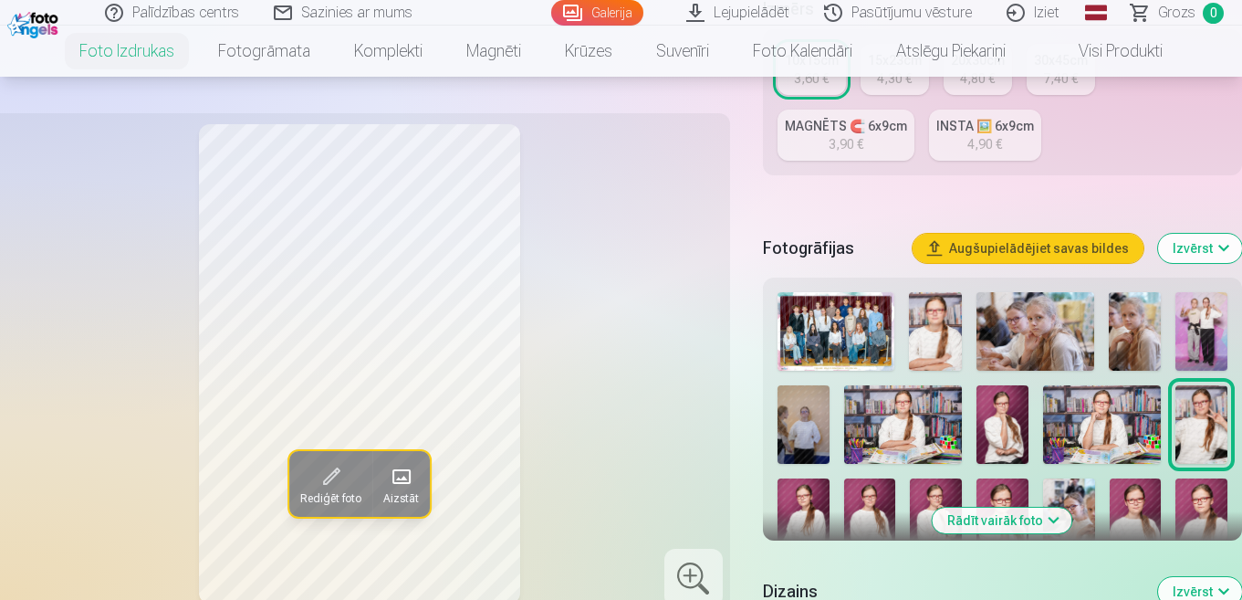
click at [800, 414] on img at bounding box center [804, 424] width 52 height 78
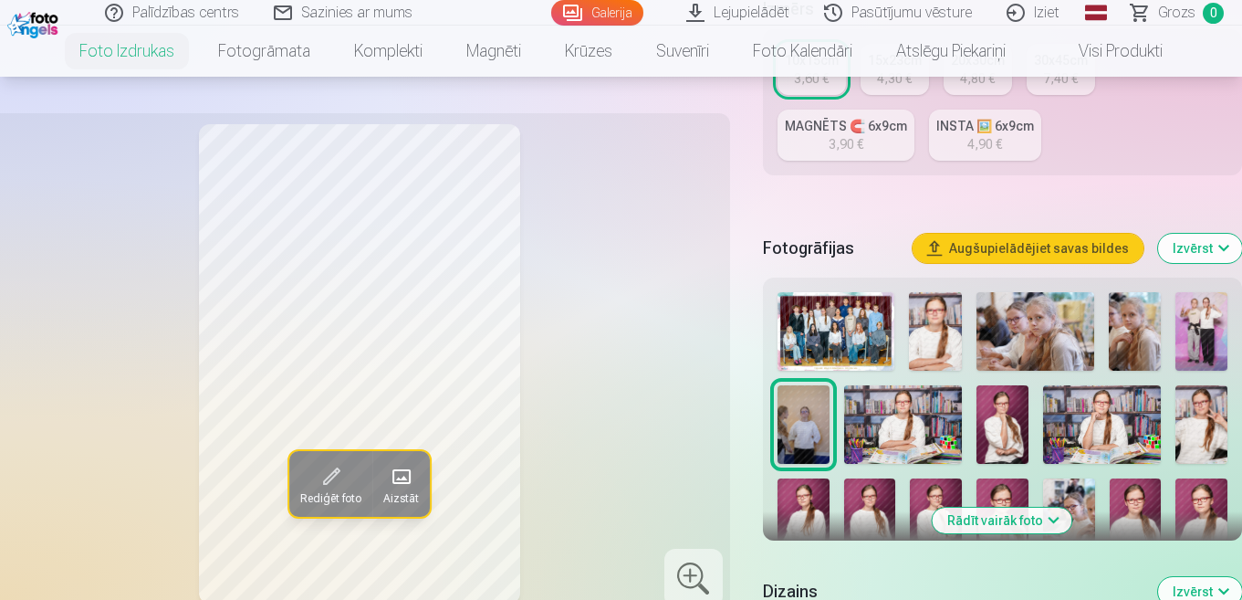
click at [877, 413] on img at bounding box center [903, 424] width 118 height 78
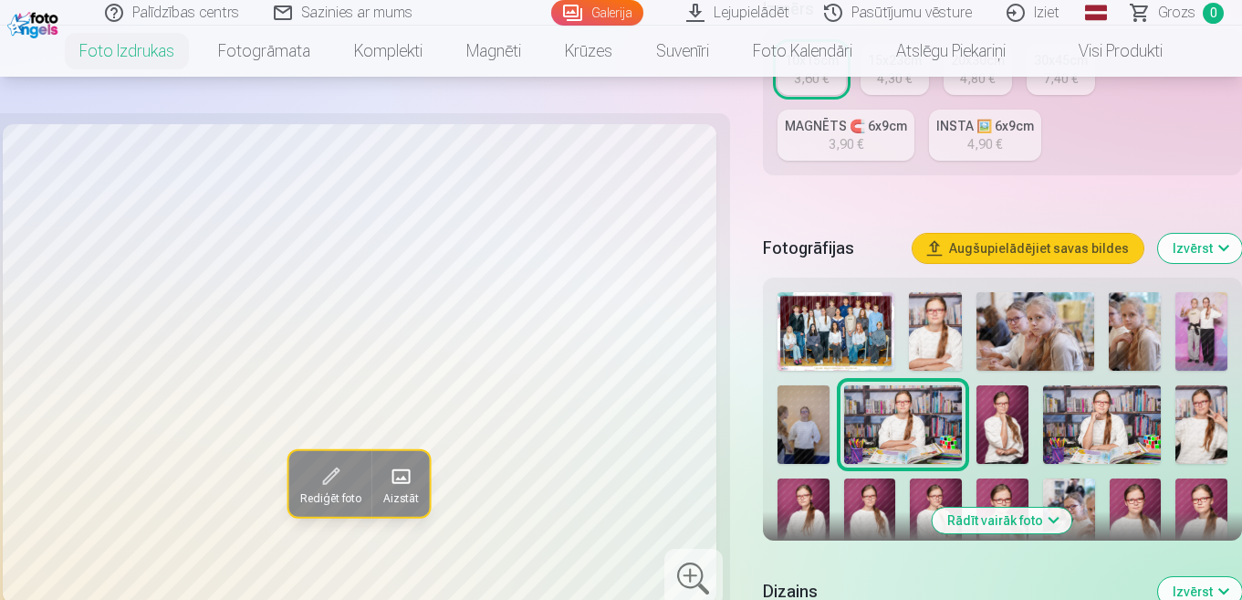
click at [1002, 408] on img at bounding box center [1003, 424] width 52 height 78
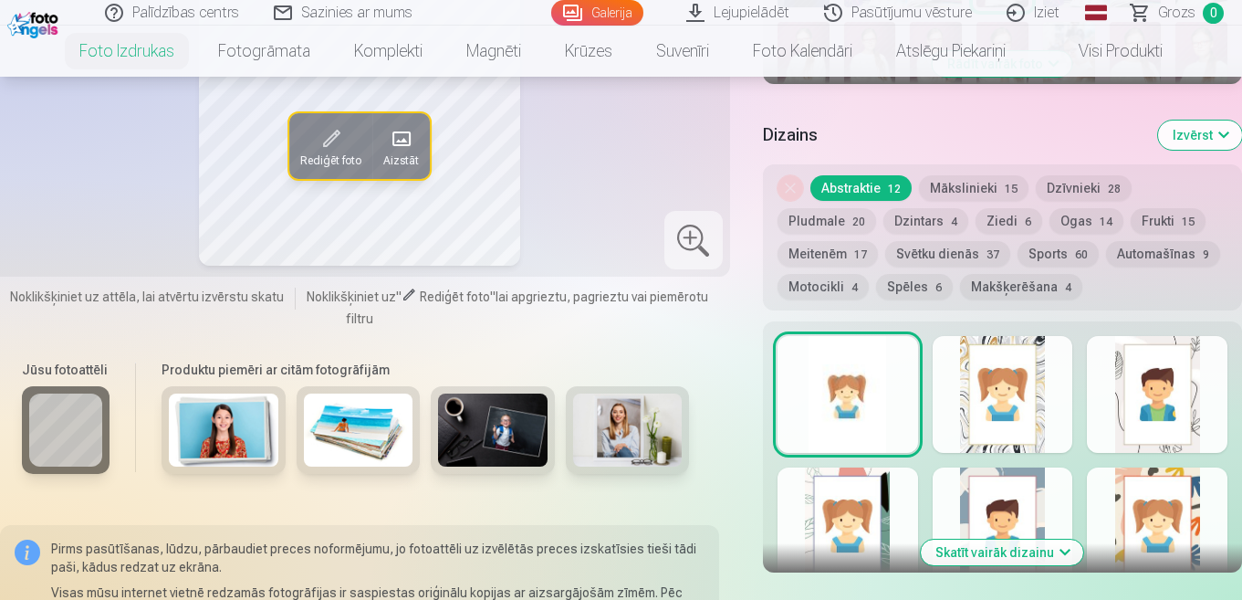
scroll to position [639, 0]
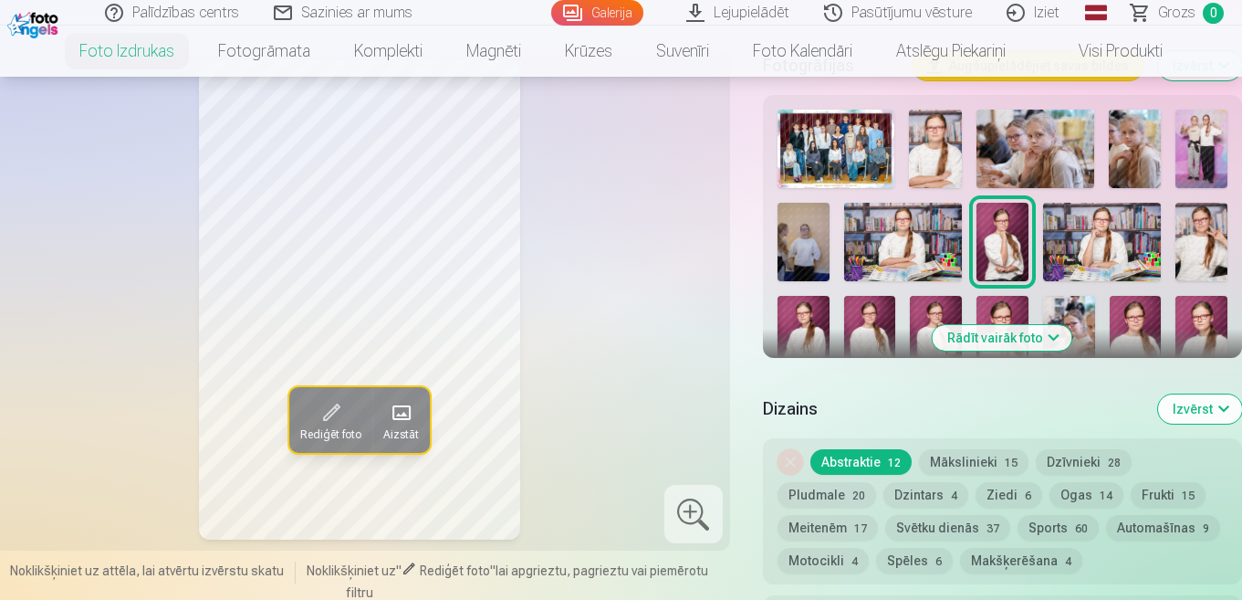
click at [841, 145] on img at bounding box center [837, 149] width 118 height 78
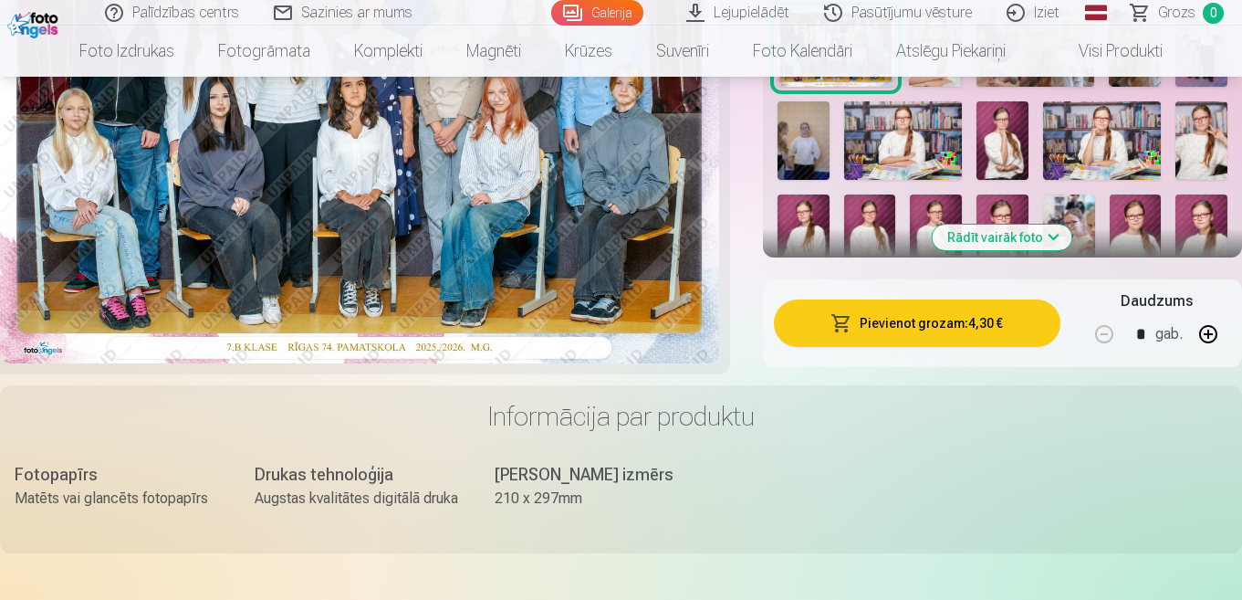
scroll to position [456, 0]
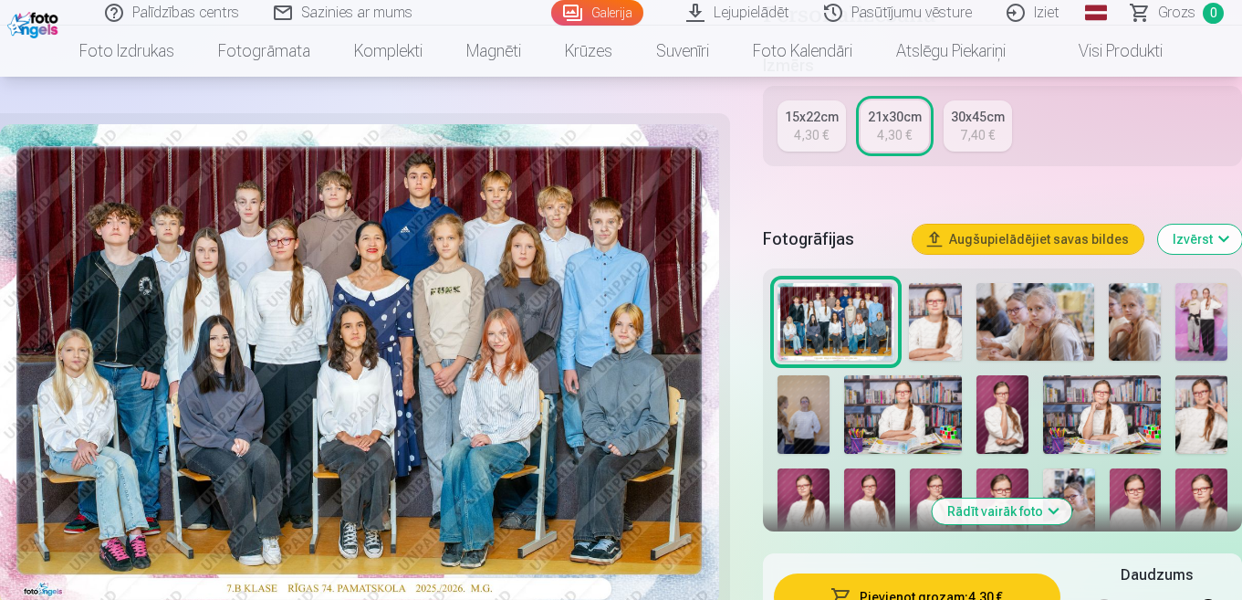
click at [941, 323] on img at bounding box center [935, 322] width 52 height 78
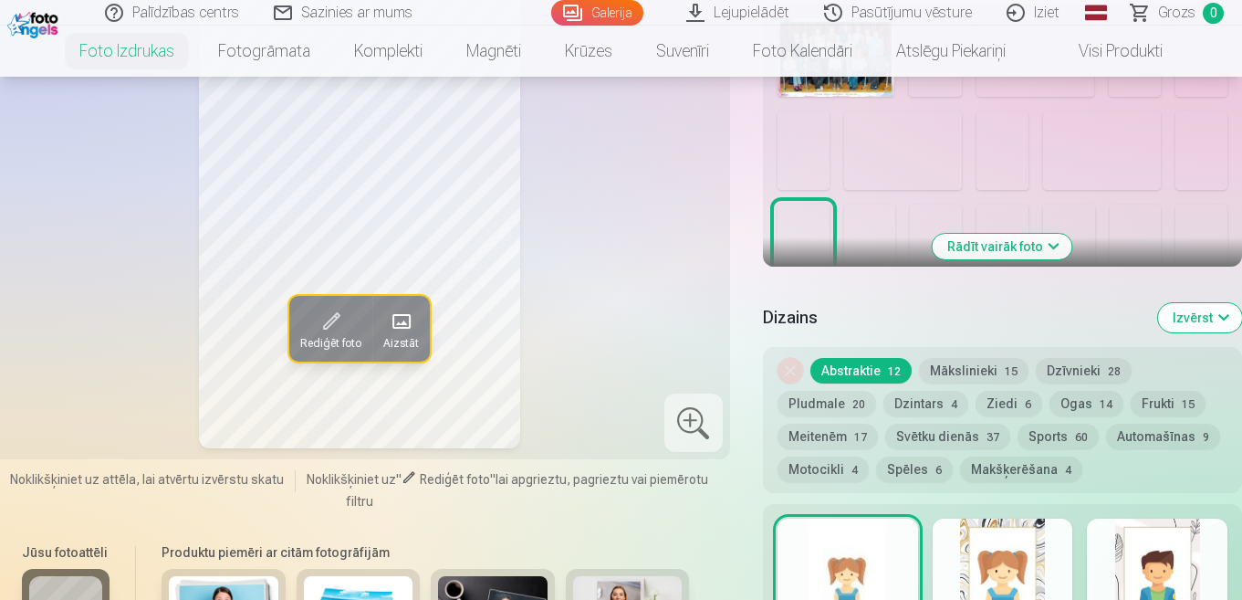
scroll to position [365, 0]
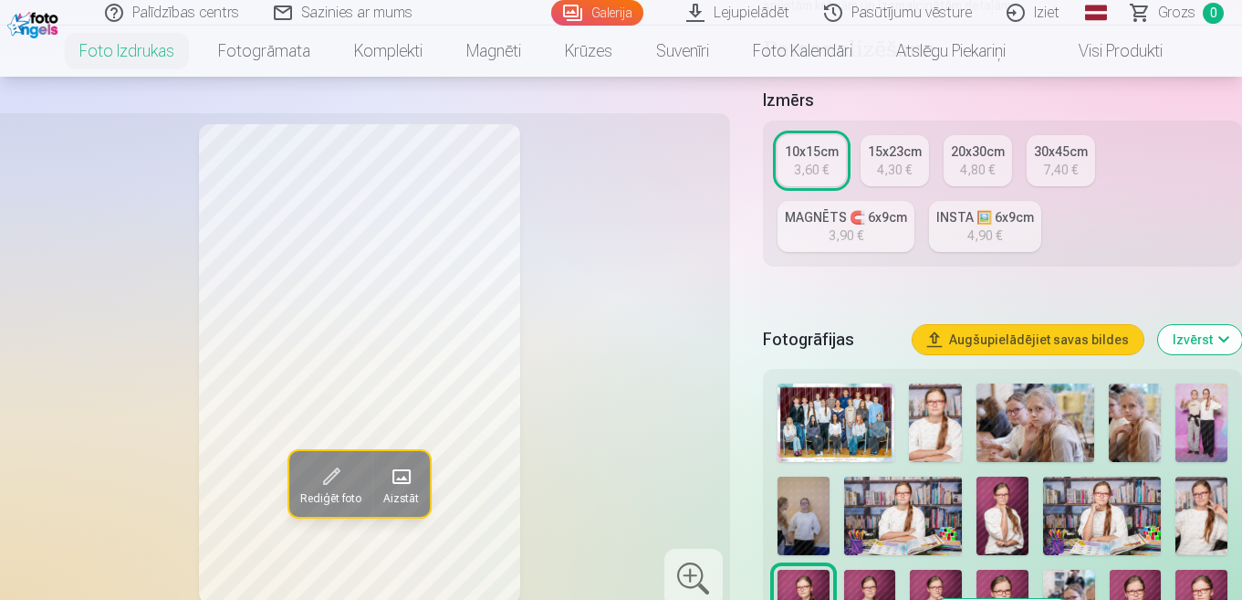
click at [935, 416] on img at bounding box center [935, 422] width 52 height 78
click at [1039, 408] on img at bounding box center [1036, 422] width 118 height 78
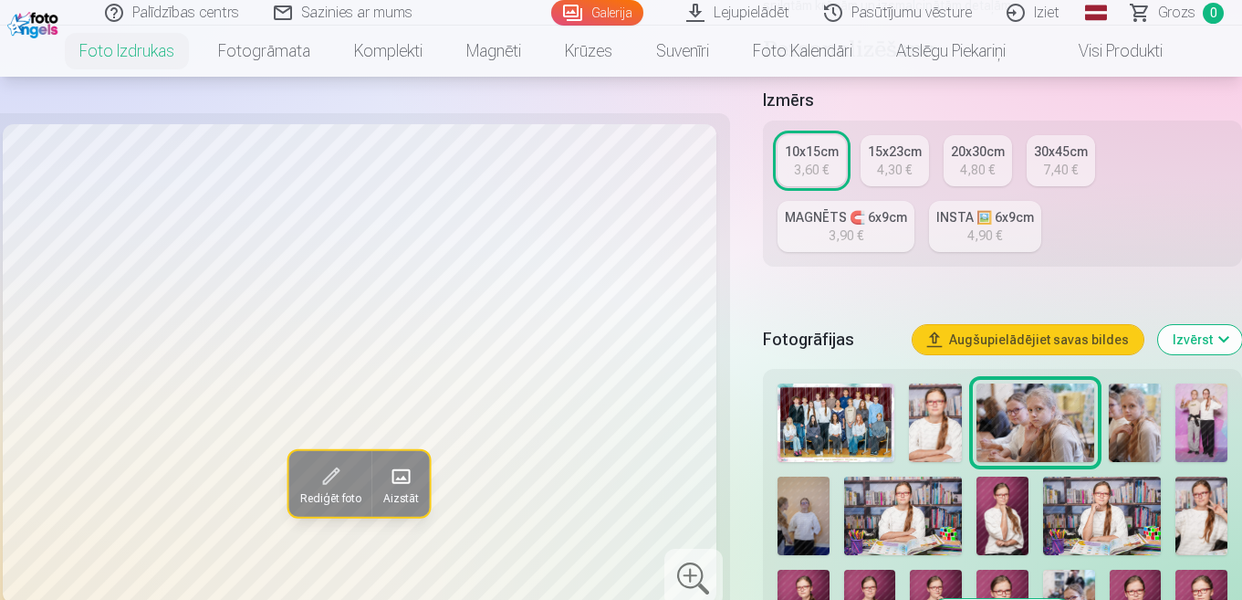
click at [1144, 403] on img at bounding box center [1135, 422] width 52 height 78
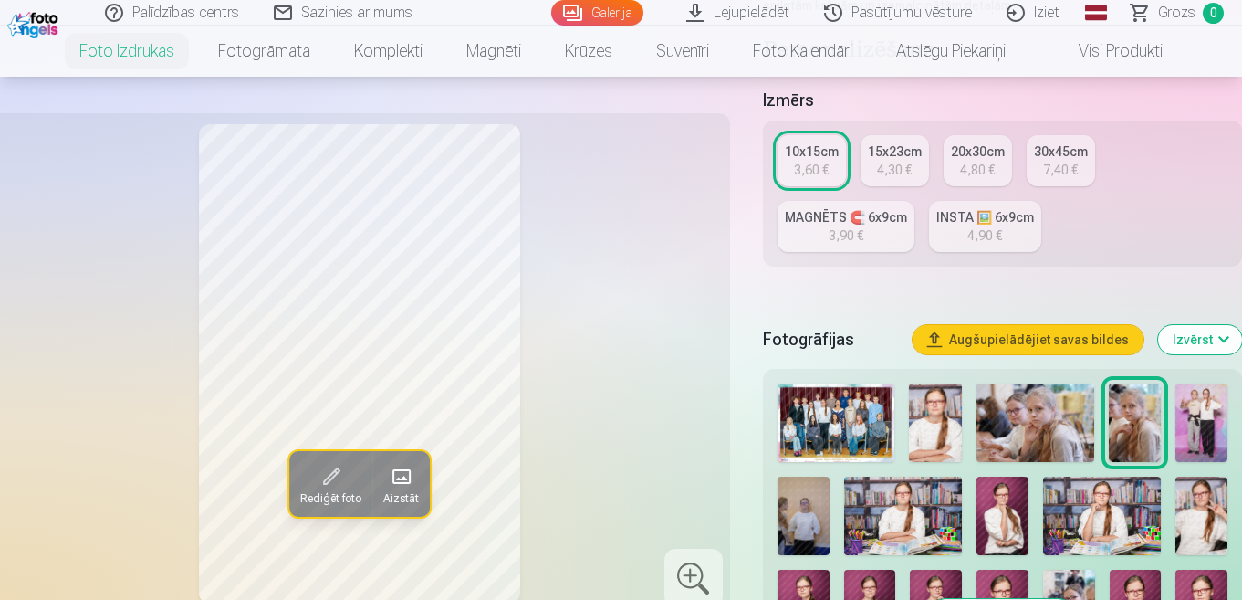
click at [1213, 394] on img at bounding box center [1201, 422] width 52 height 78
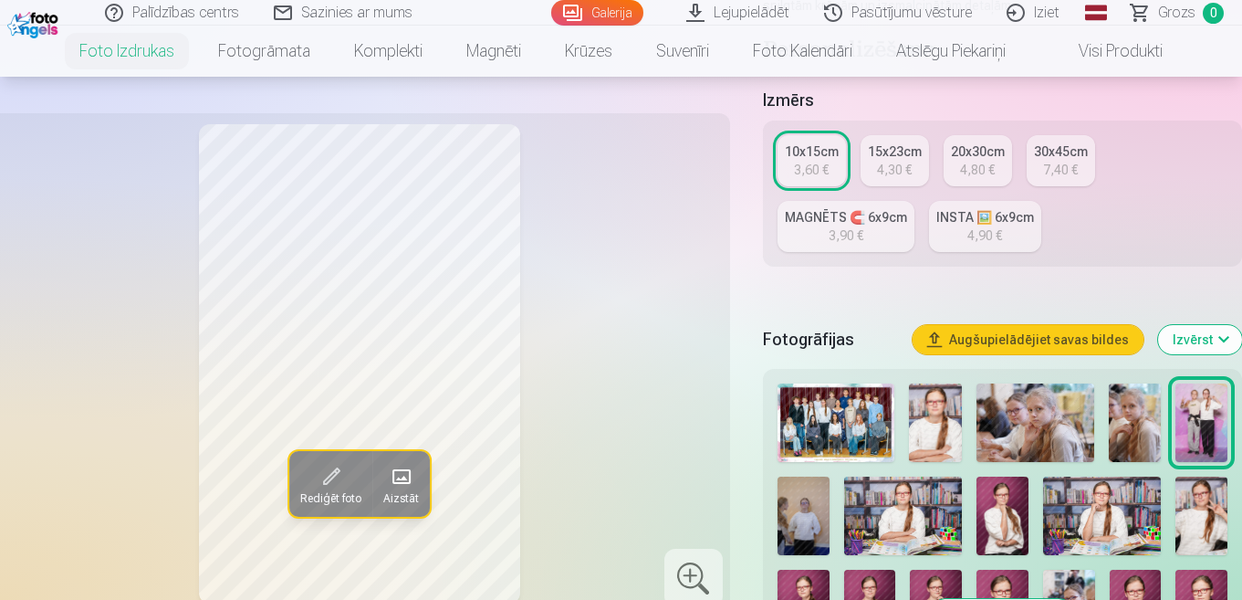
click at [804, 530] on img at bounding box center [804, 515] width 52 height 78
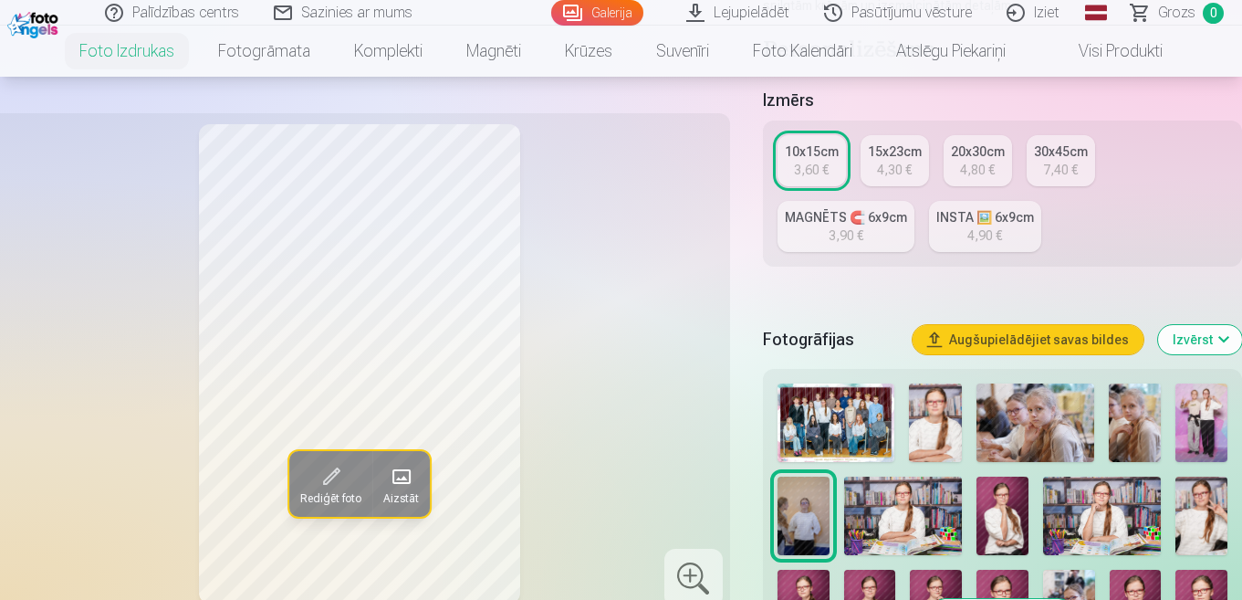
click at [887, 518] on img at bounding box center [903, 515] width 118 height 78
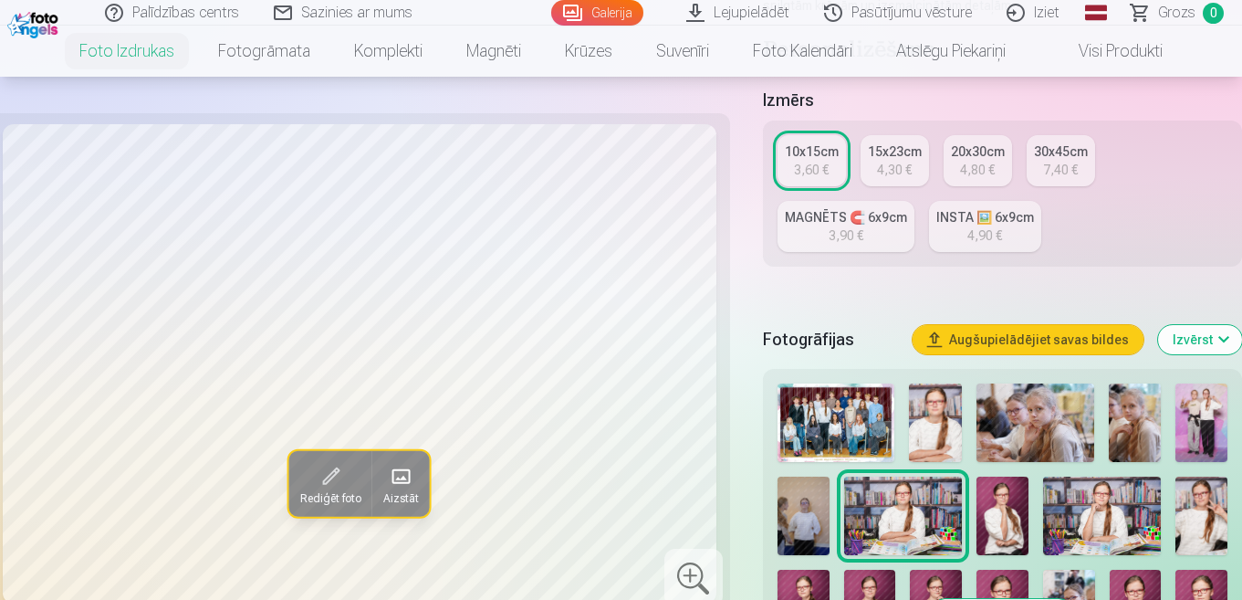
click at [1005, 506] on img at bounding box center [1003, 515] width 52 height 78
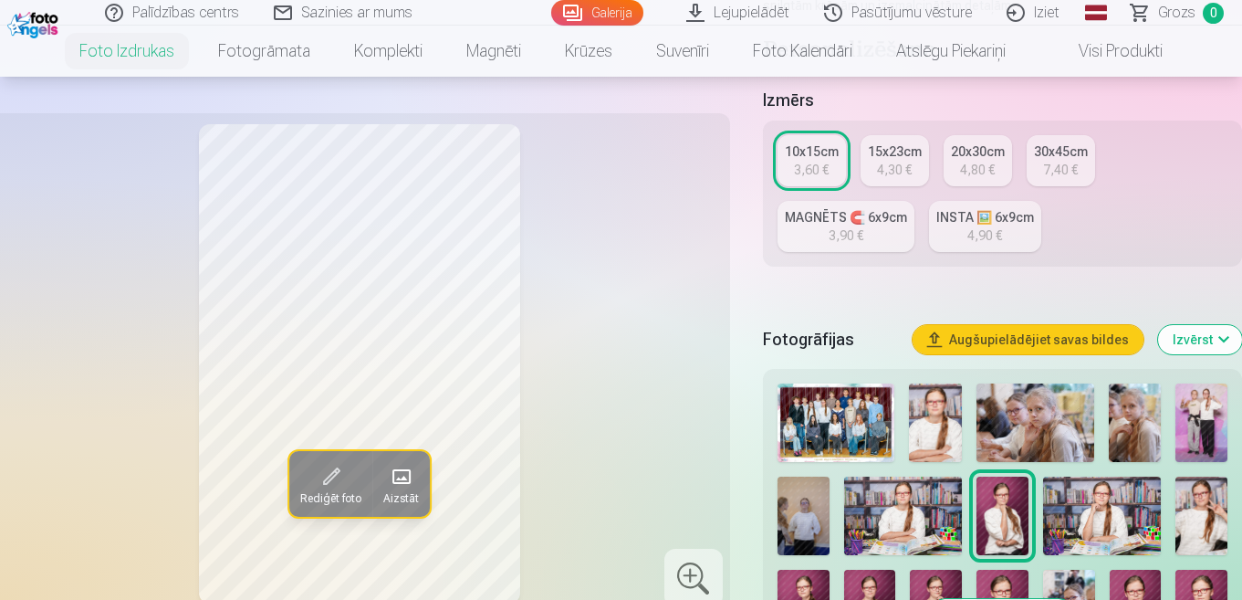
click at [1117, 494] on img at bounding box center [1102, 515] width 118 height 78
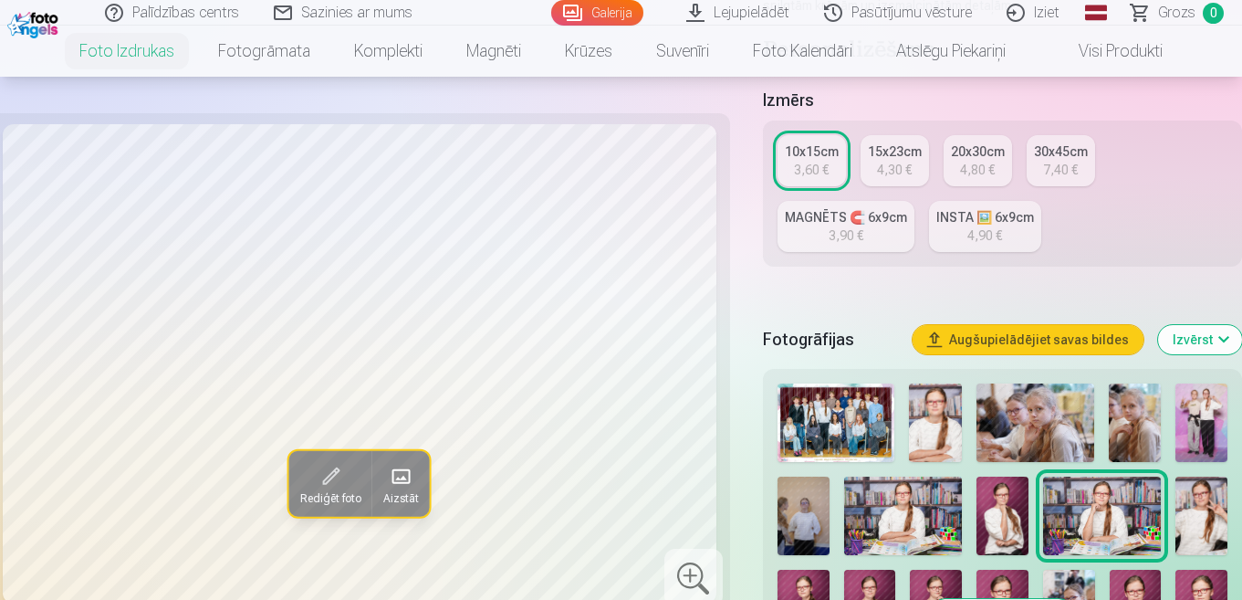
click at [1195, 499] on img at bounding box center [1201, 515] width 52 height 78
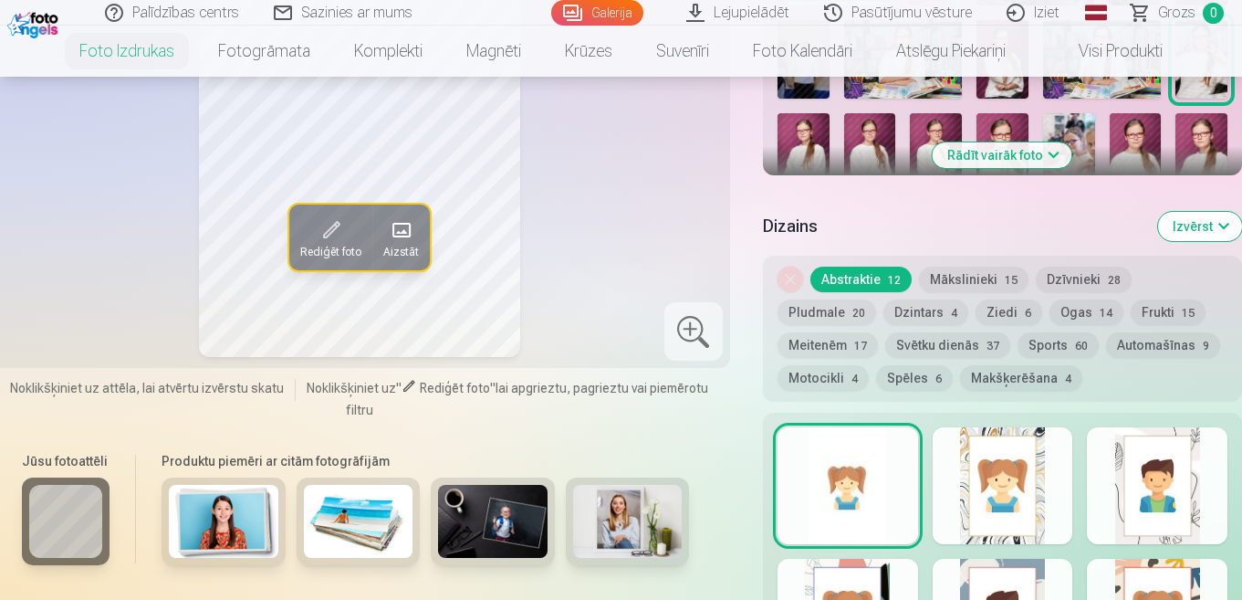
scroll to position [730, 0]
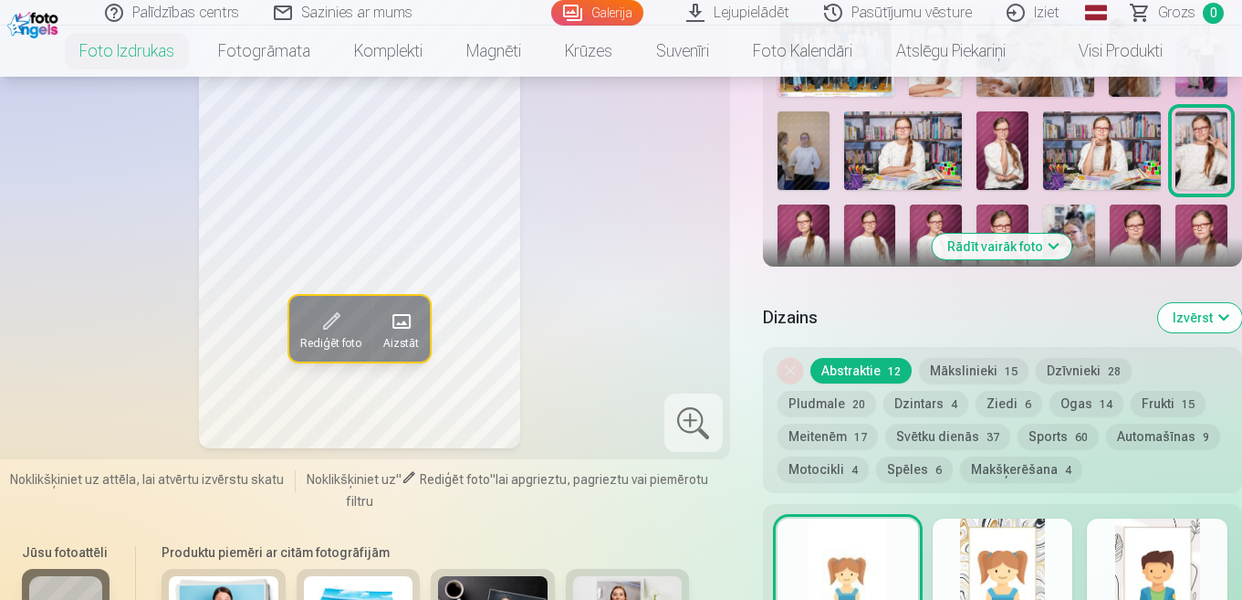
click at [811, 233] on img at bounding box center [804, 243] width 52 height 78
click at [868, 234] on img at bounding box center [870, 243] width 52 height 78
click at [916, 222] on img at bounding box center [936, 243] width 52 height 78
click at [981, 218] on img at bounding box center [1003, 243] width 52 height 78
click at [1070, 224] on img at bounding box center [1069, 243] width 52 height 78
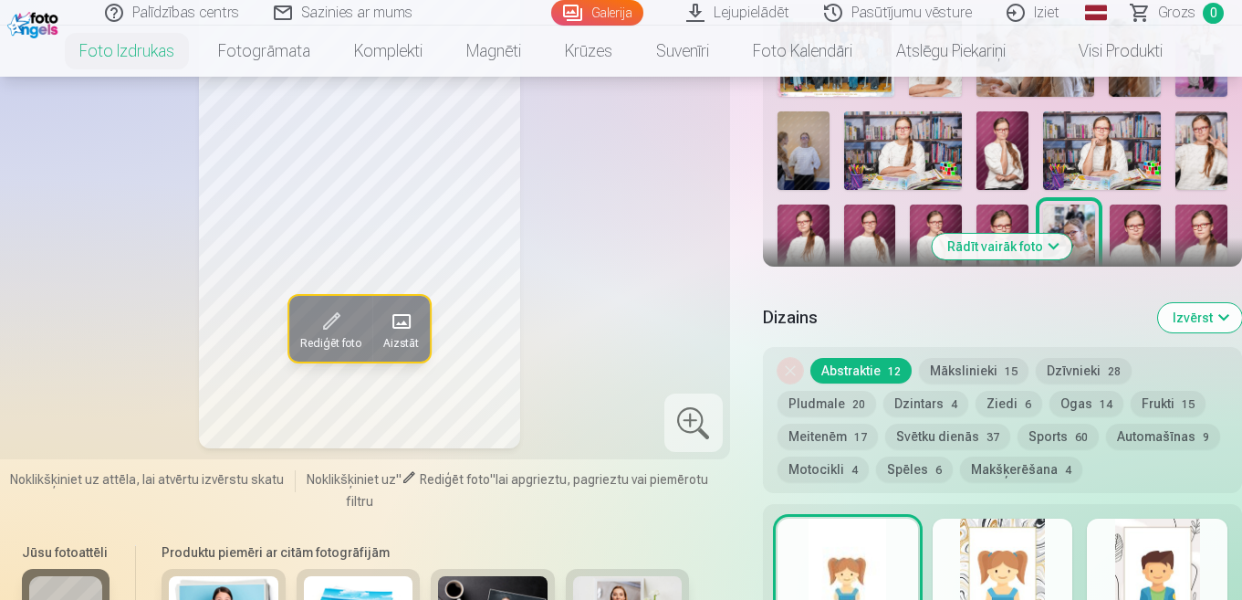
click at [1132, 221] on img at bounding box center [1136, 243] width 52 height 78
click at [1199, 227] on img at bounding box center [1201, 243] width 52 height 78
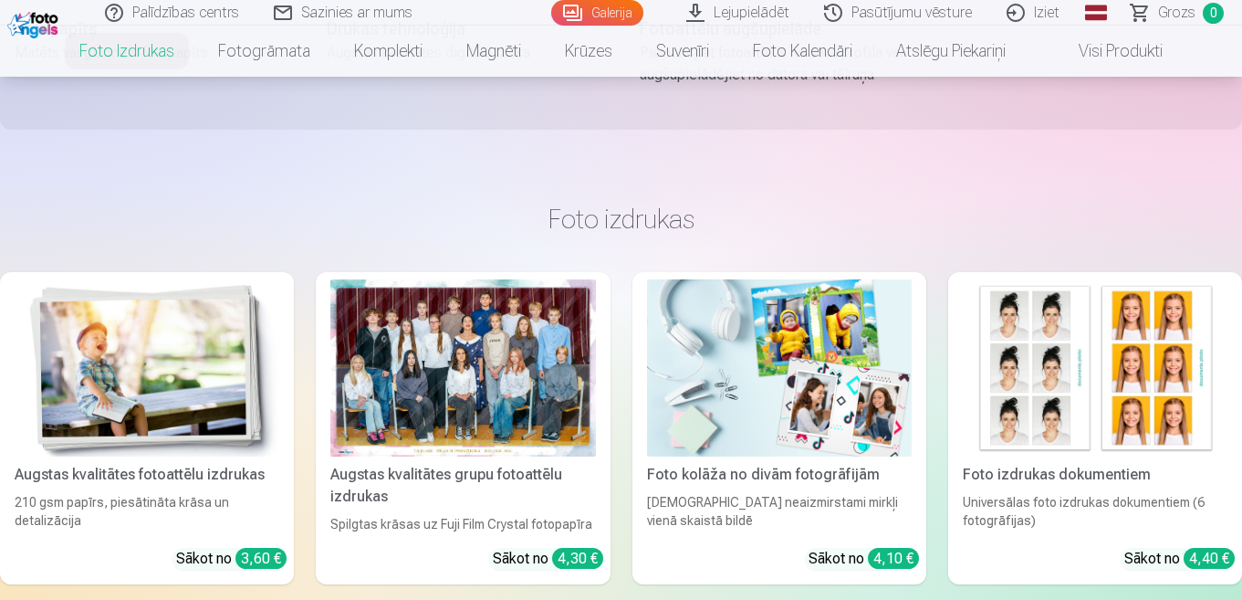
scroll to position [0, 0]
